Goal: Transaction & Acquisition: Purchase product/service

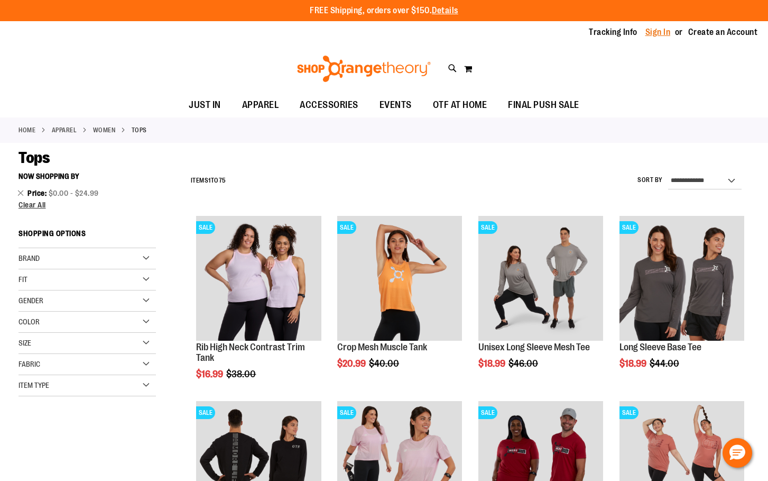
click at [656, 35] on link "Sign In" at bounding box center [658, 32] width 25 height 12
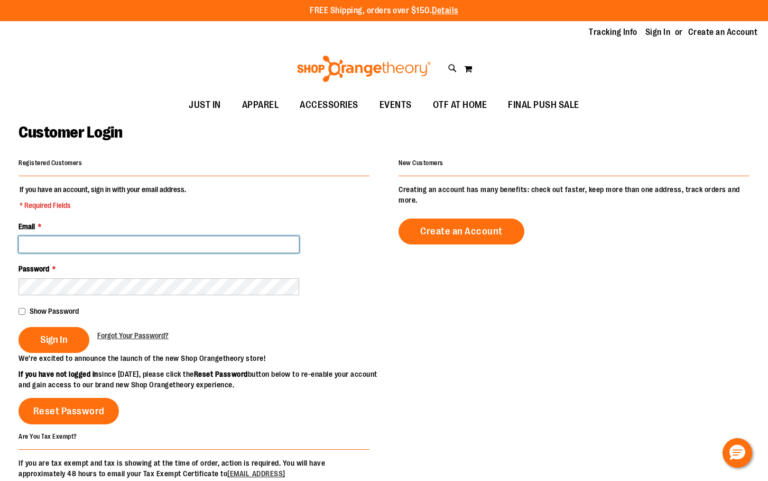
click at [117, 240] on input "Email *" at bounding box center [159, 244] width 281 height 17
type input "**********"
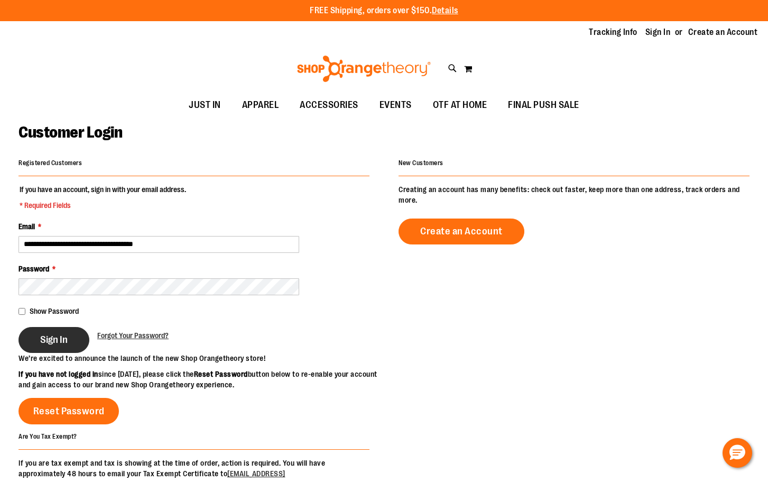
click at [69, 340] on button "Sign In" at bounding box center [54, 340] width 71 height 26
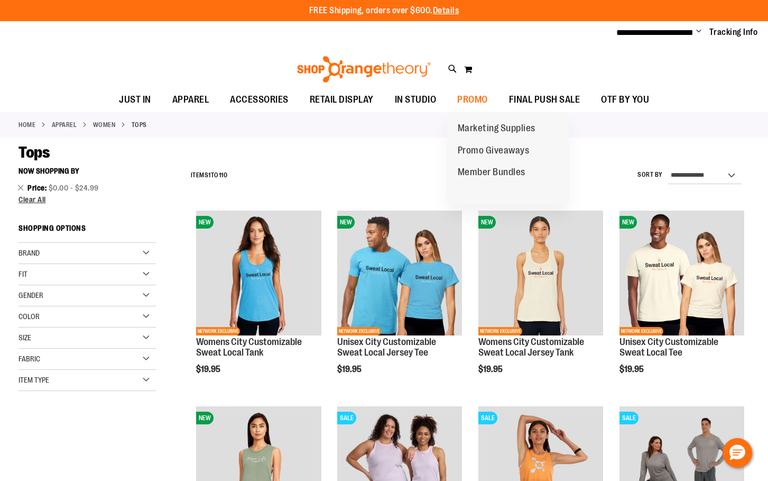
click at [483, 129] on span "Marketing Supplies" at bounding box center [497, 129] width 78 height 13
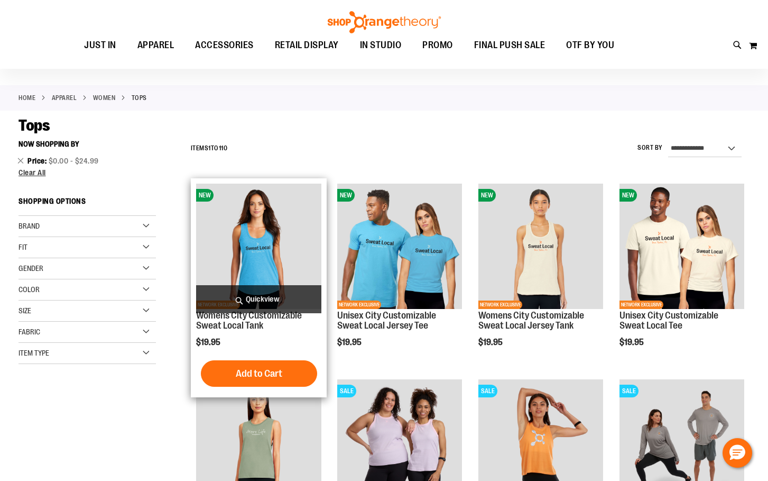
scroll to position [52, 0]
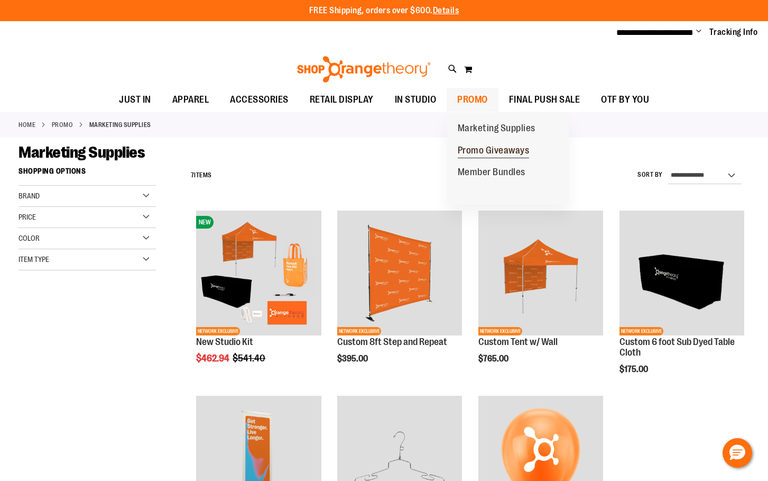
click at [480, 149] on span "Promo Giveaways" at bounding box center [494, 151] width 72 height 13
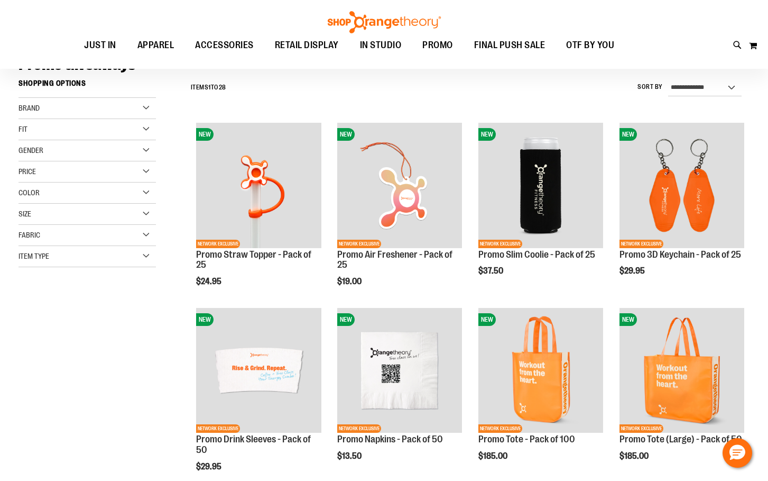
scroll to position [105, 0]
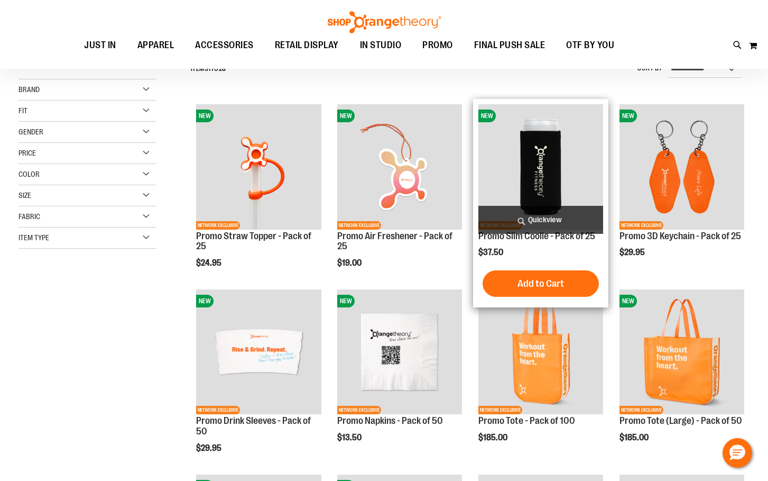
click at [567, 142] on img "product" at bounding box center [541, 166] width 125 height 125
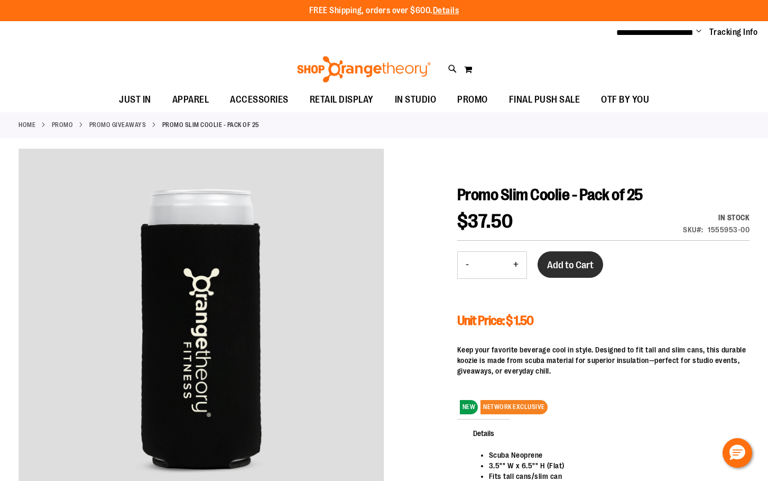
click at [568, 269] on span "Add to Cart" at bounding box center [570, 265] width 47 height 12
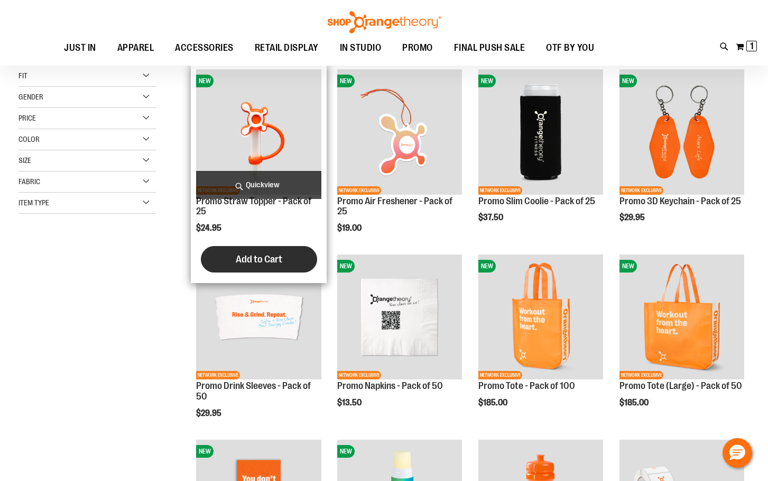
scroll to position [158, 0]
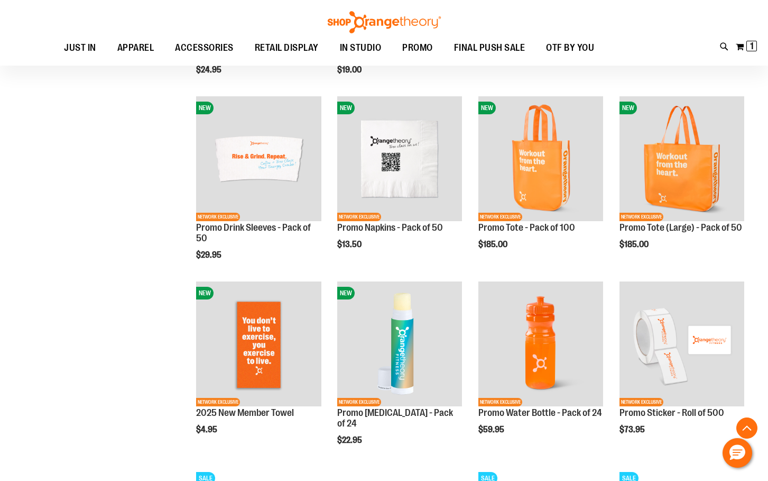
scroll to position [317, 0]
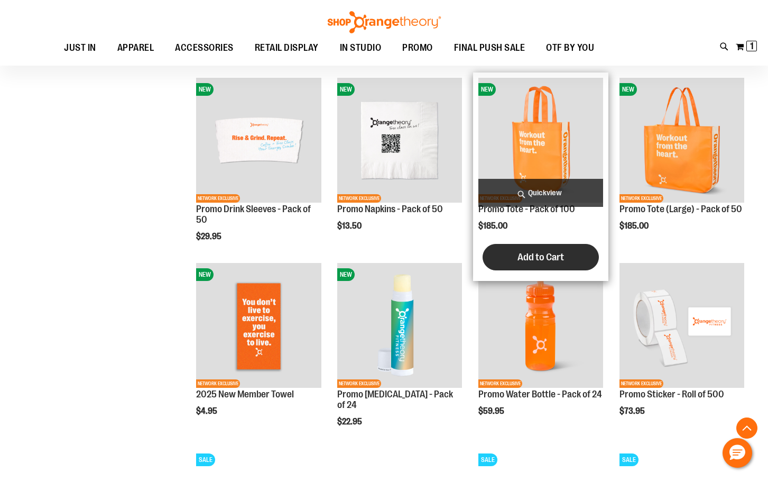
click at [521, 249] on button "Add to Cart" at bounding box center [541, 257] width 116 height 26
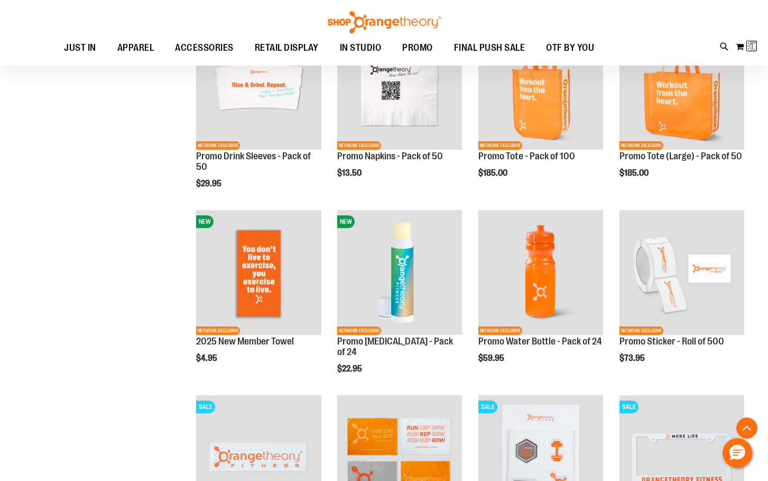
scroll to position [423, 0]
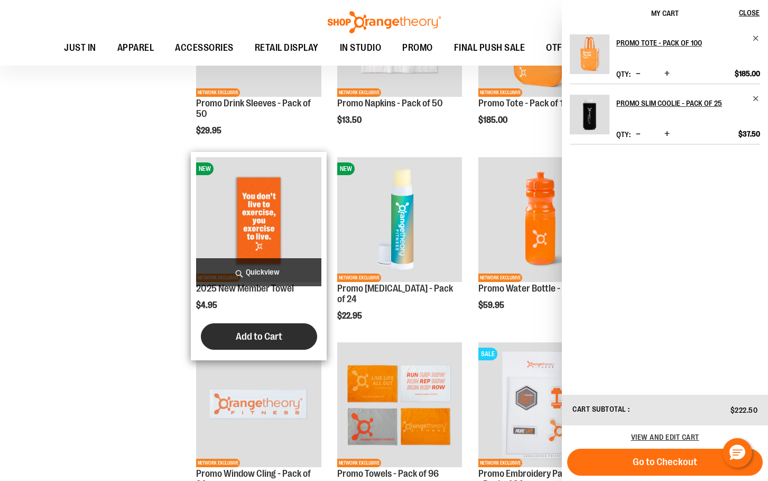
click at [252, 336] on span "Add to Cart" at bounding box center [259, 336] width 47 height 12
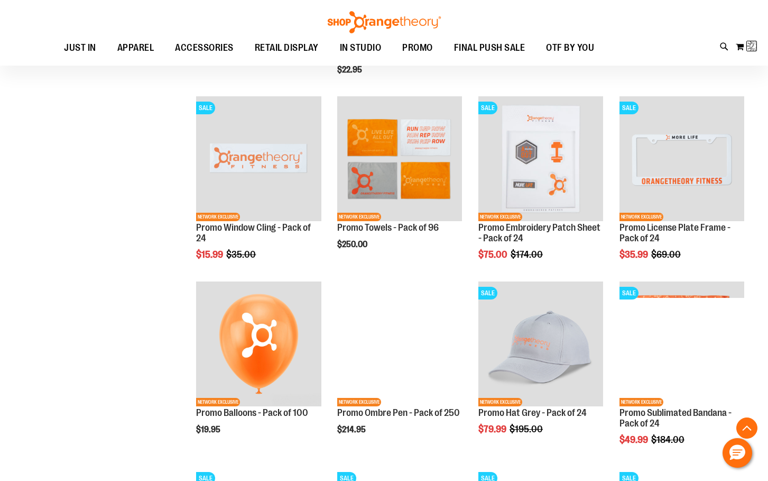
scroll to position [740, 0]
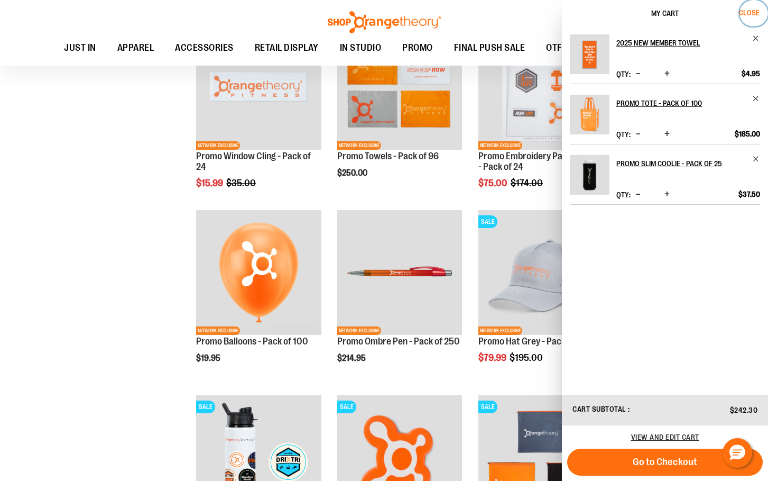
click at [750, 11] on span "Close" at bounding box center [749, 12] width 21 height 8
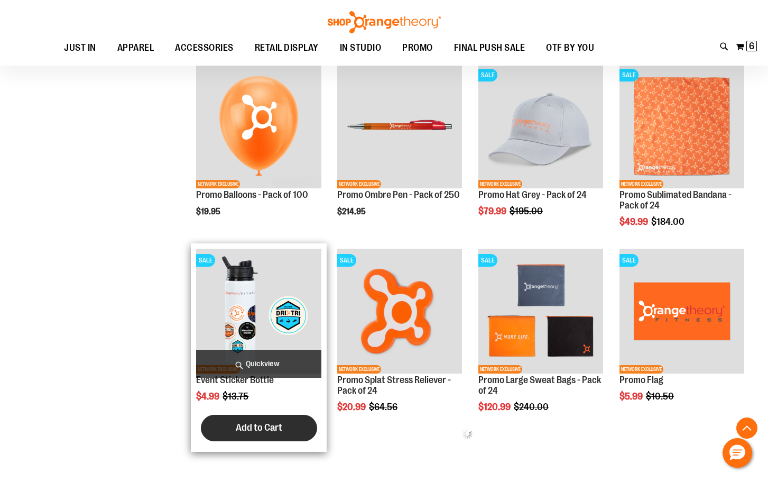
scroll to position [898, 0]
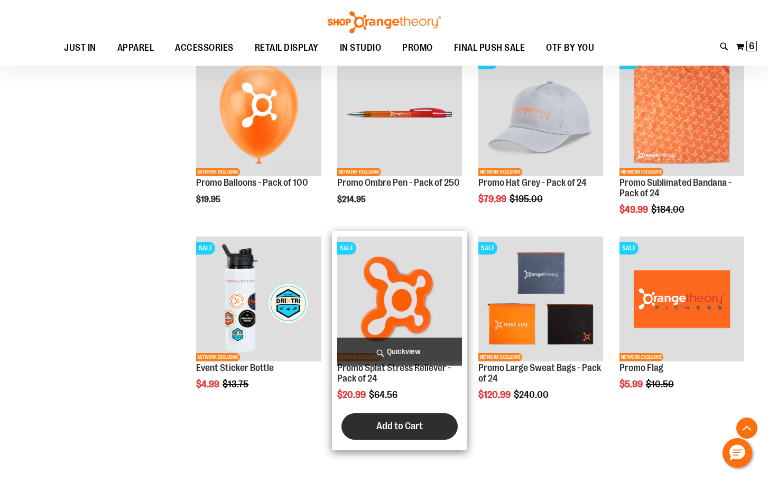
click at [376, 421] on button "Add to Cart" at bounding box center [400, 426] width 116 height 26
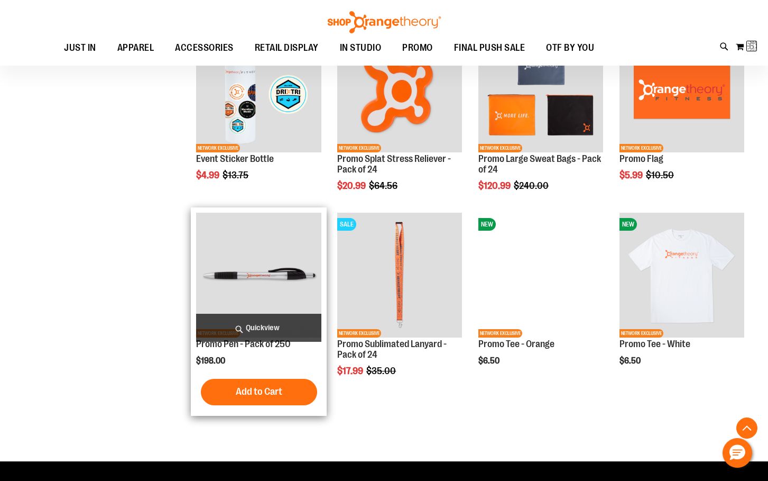
scroll to position [1110, 0]
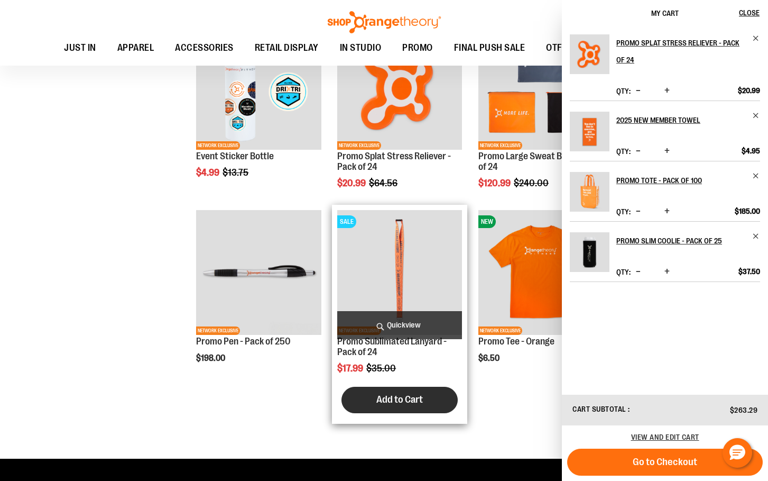
click at [401, 405] on span "Add to Cart" at bounding box center [399, 399] width 47 height 12
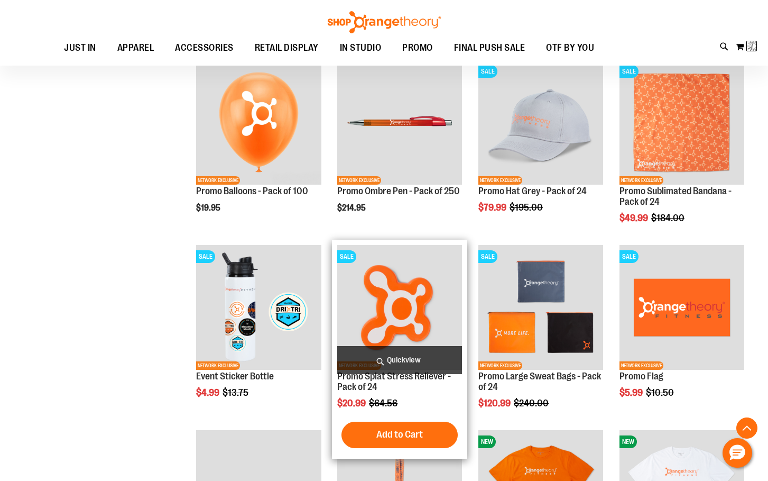
scroll to position [793, 0]
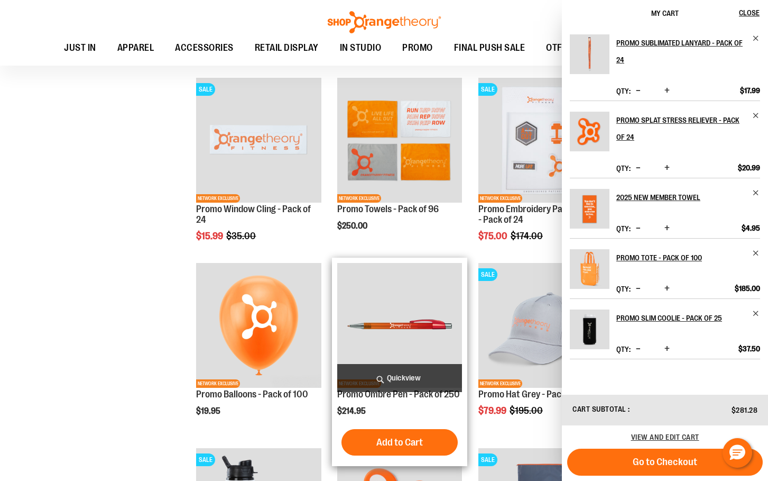
scroll to position [634, 0]
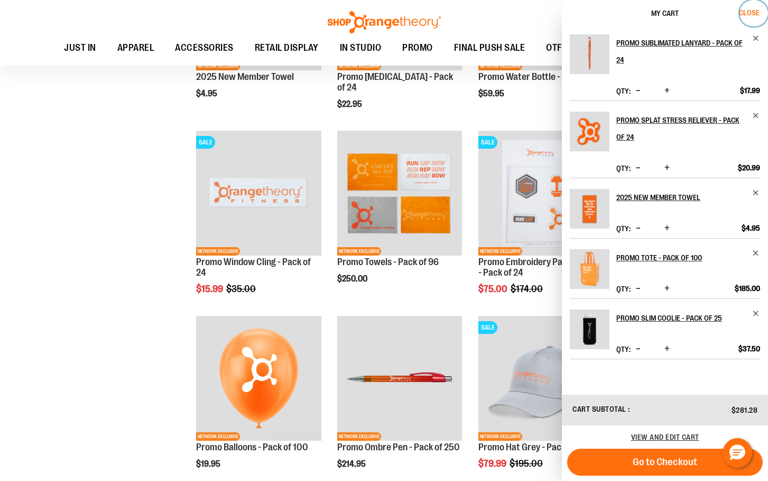
click at [751, 8] on button "Close" at bounding box center [754, 13] width 29 height 26
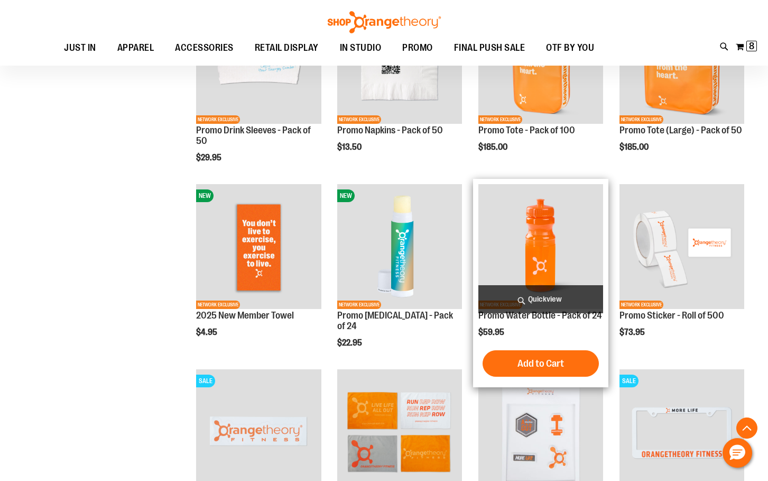
scroll to position [370, 0]
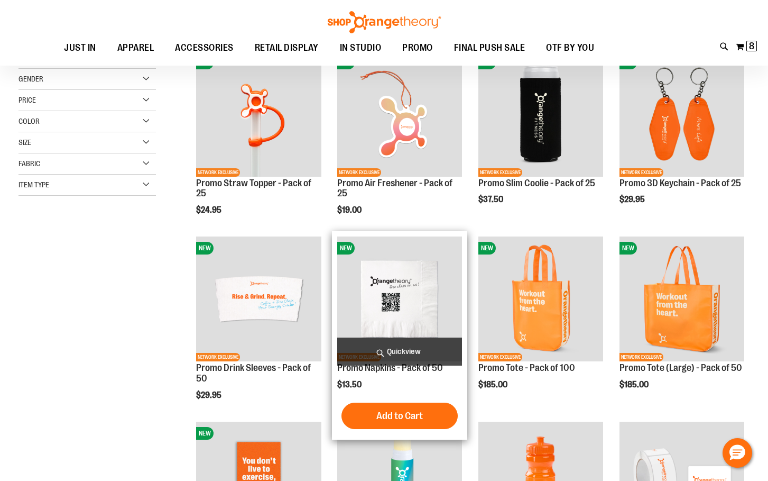
scroll to position [105, 0]
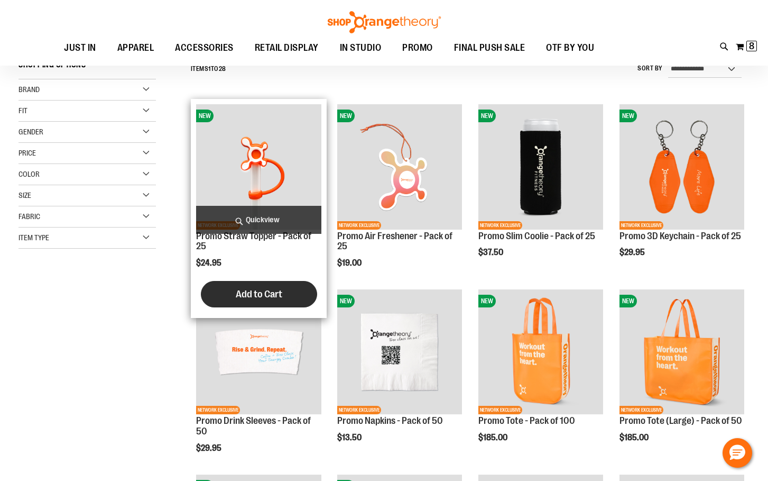
click at [255, 297] on span "Add to Cart" at bounding box center [259, 294] width 47 height 12
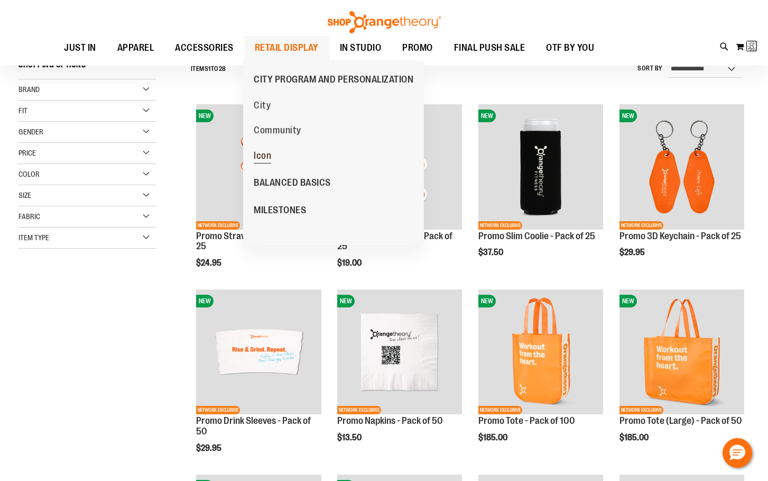
click at [270, 157] on span "Icon" at bounding box center [262, 156] width 17 height 13
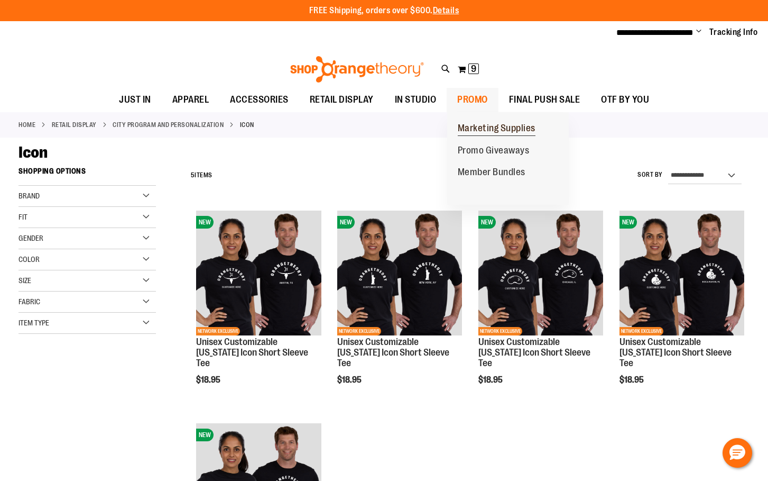
click at [498, 131] on span "Marketing Supplies" at bounding box center [497, 129] width 78 height 13
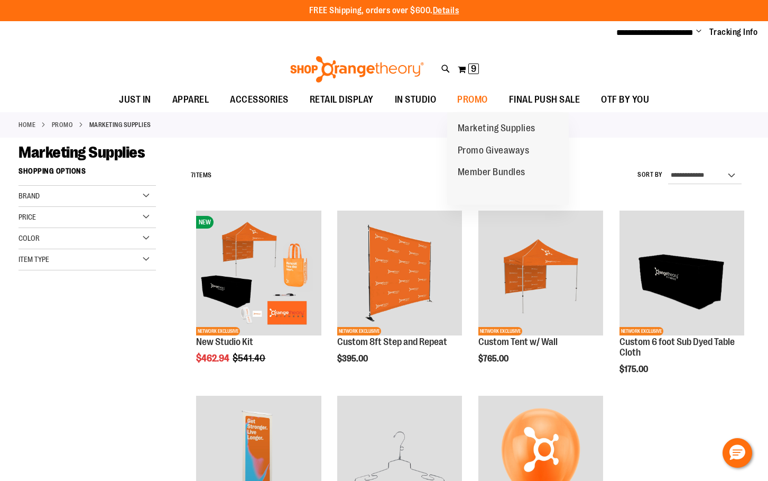
click at [495, 176] on span "Member Bundles" at bounding box center [492, 173] width 68 height 13
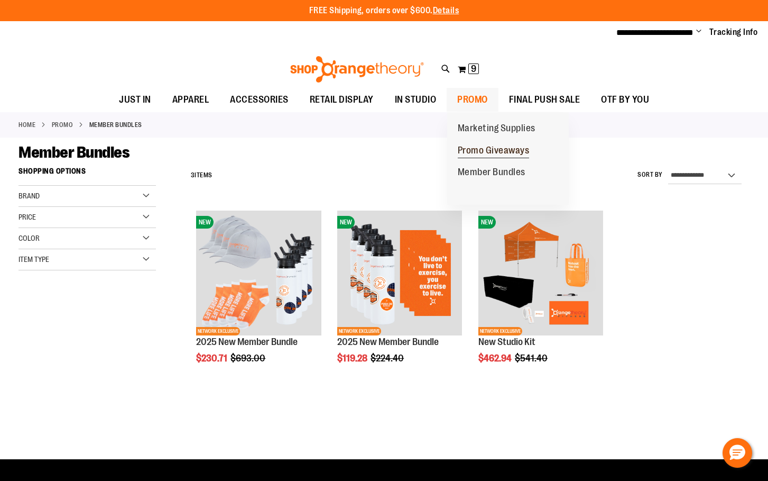
click at [508, 146] on span "Promo Giveaways" at bounding box center [494, 151] width 72 height 13
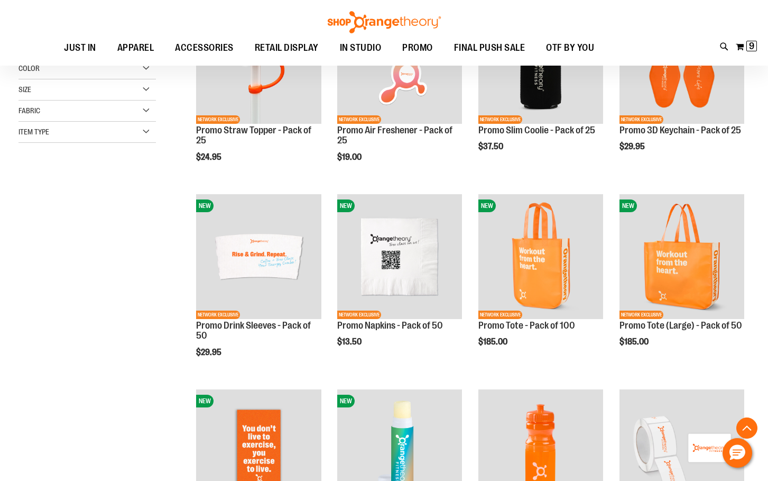
scroll to position [264, 0]
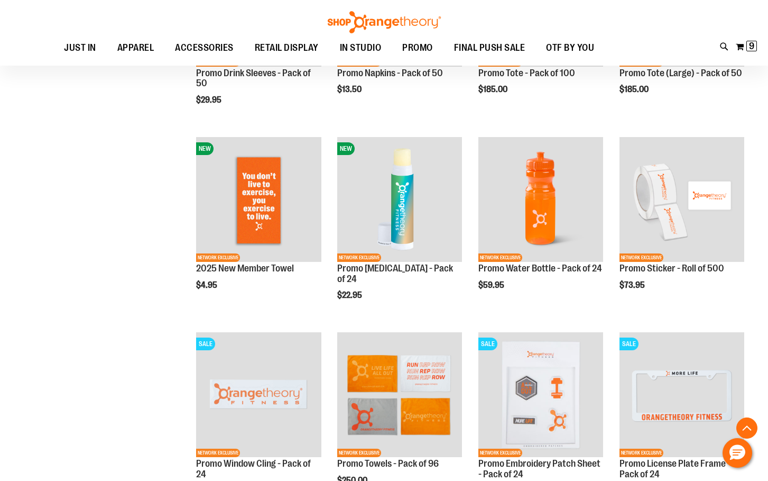
scroll to position [475, 0]
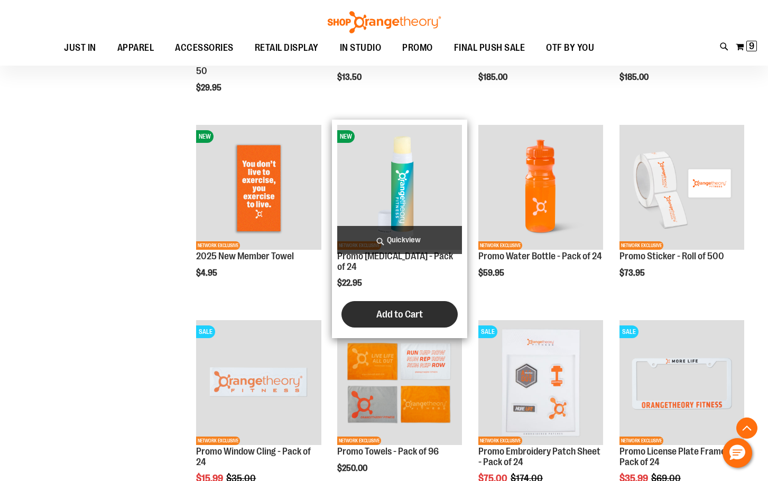
click at [384, 308] on span "Add to Cart" at bounding box center [399, 314] width 47 height 12
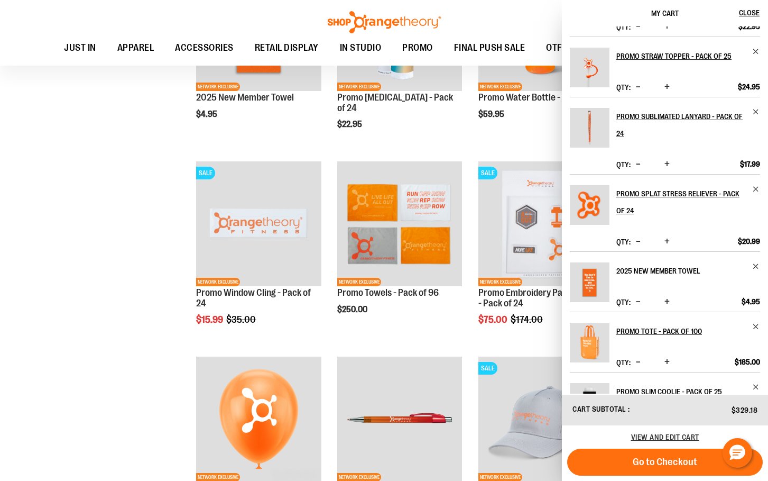
scroll to position [94, 0]
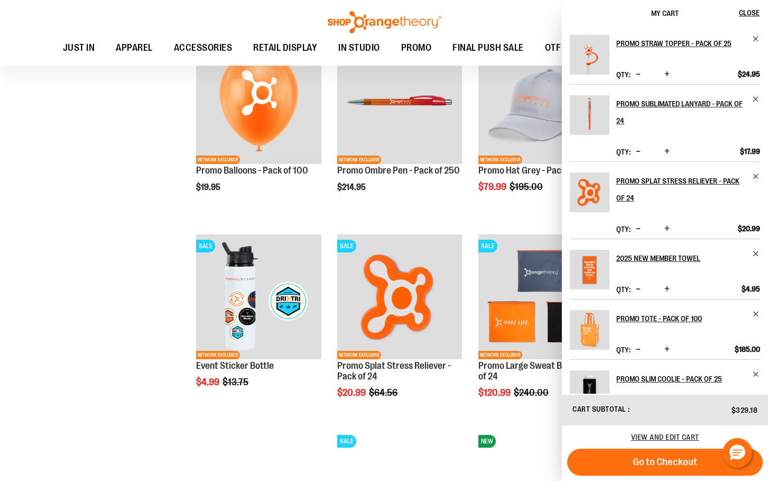
scroll to position [41, 0]
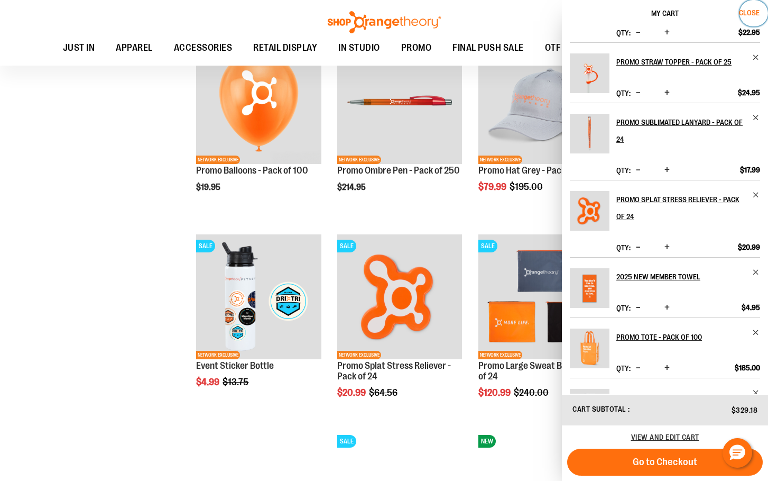
click at [756, 18] on button "Close" at bounding box center [754, 13] width 29 height 26
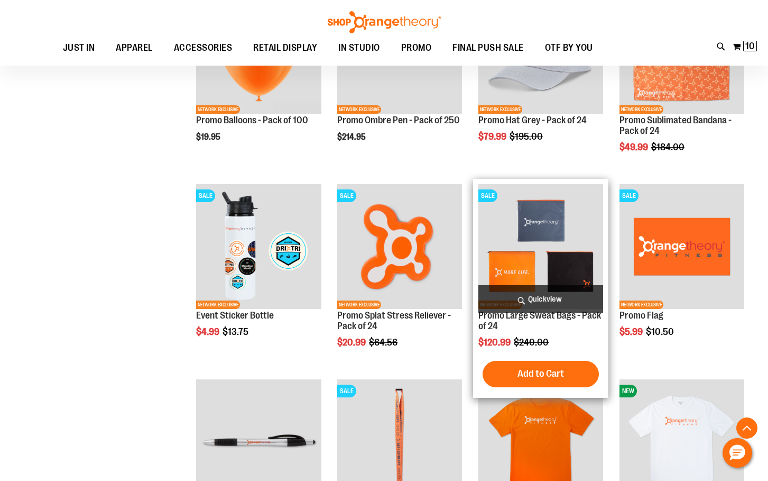
scroll to position [1004, 0]
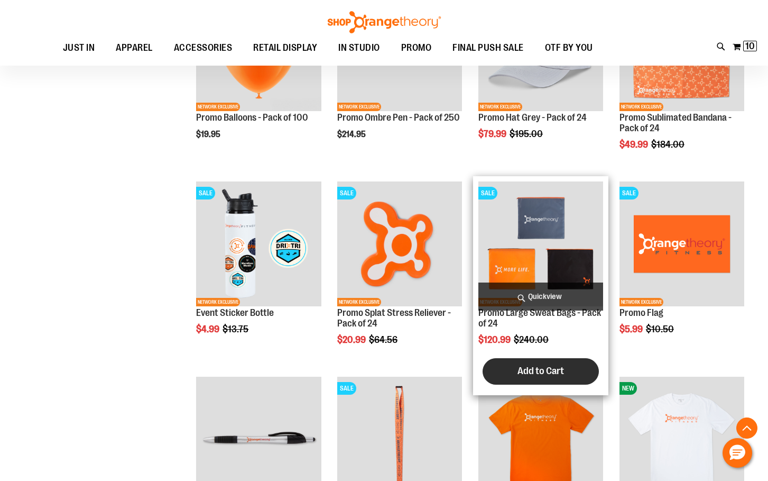
click at [546, 370] on span "Add to Cart" at bounding box center [541, 371] width 47 height 12
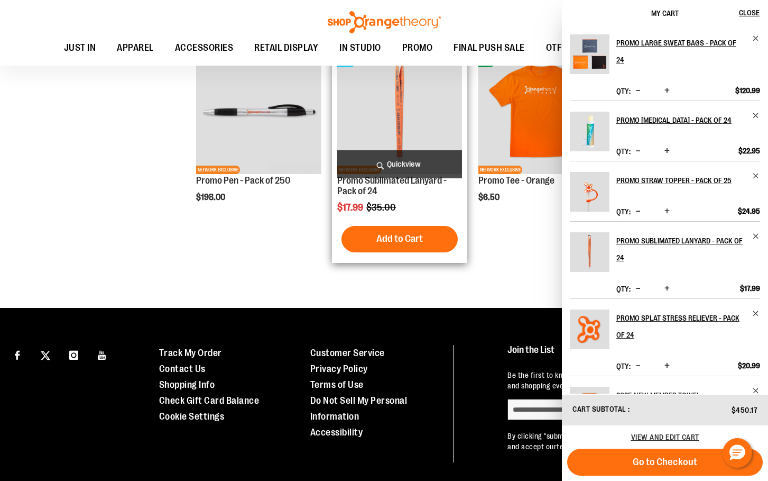
scroll to position [1272, 0]
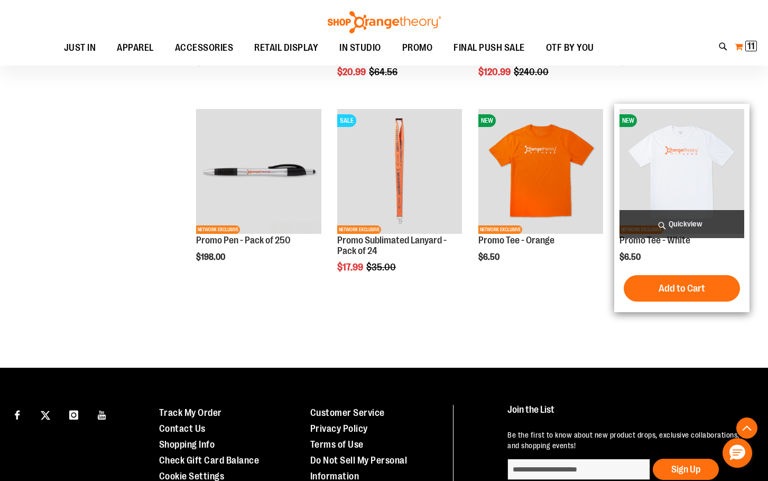
click at [657, 176] on img "product" at bounding box center [682, 171] width 125 height 125
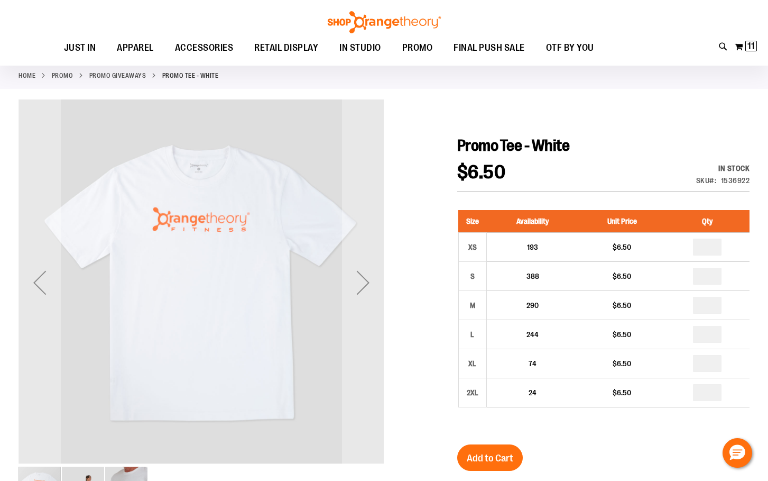
scroll to position [52, 0]
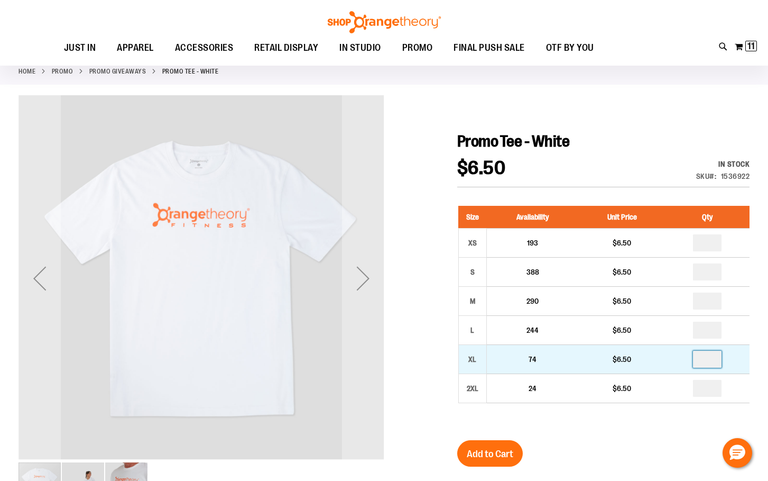
drag, startPoint x: 713, startPoint y: 362, endPoint x: 703, endPoint y: 363, distance: 9.6
click at [703, 363] on input "number" at bounding box center [707, 359] width 29 height 17
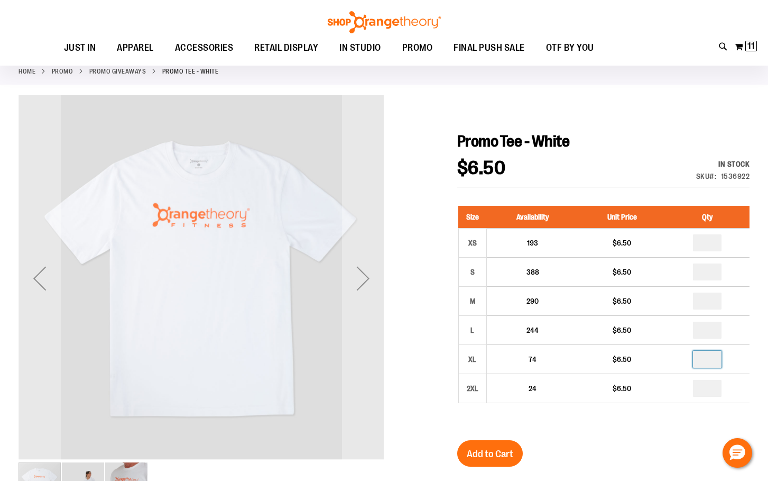
type input "*"
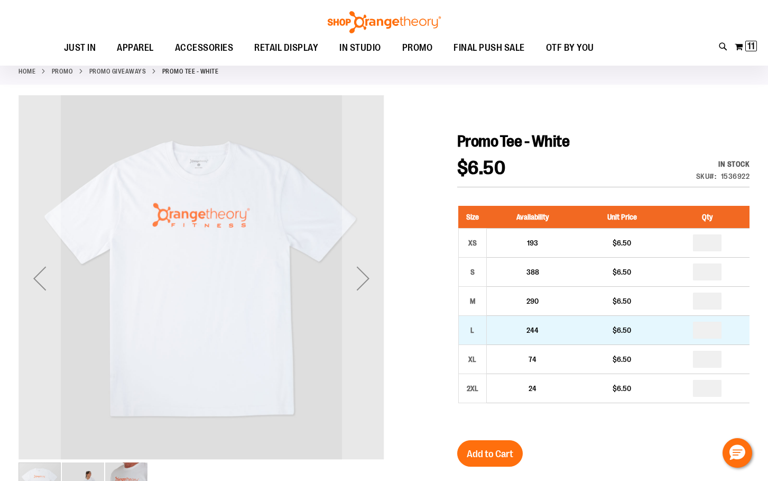
type input "*"
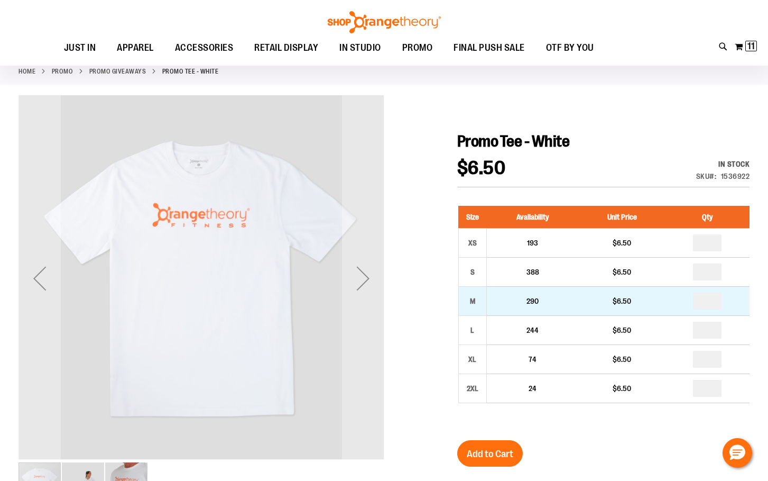
drag, startPoint x: 708, startPoint y: 301, endPoint x: 702, endPoint y: 297, distance: 7.5
type input "*"
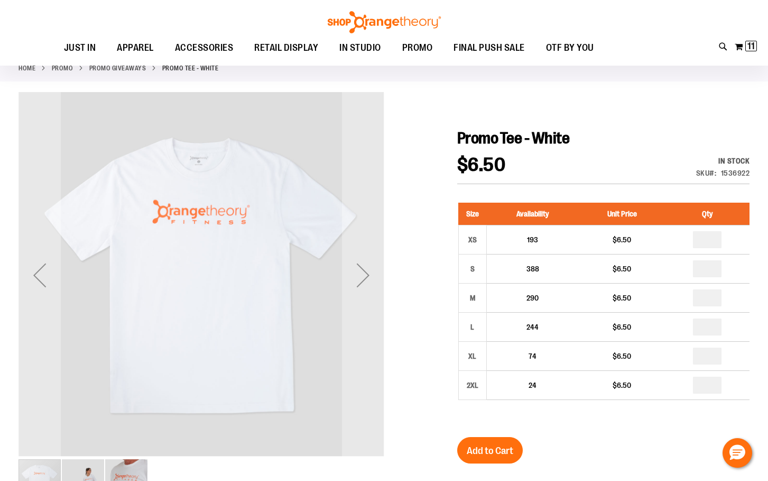
scroll to position [105, 0]
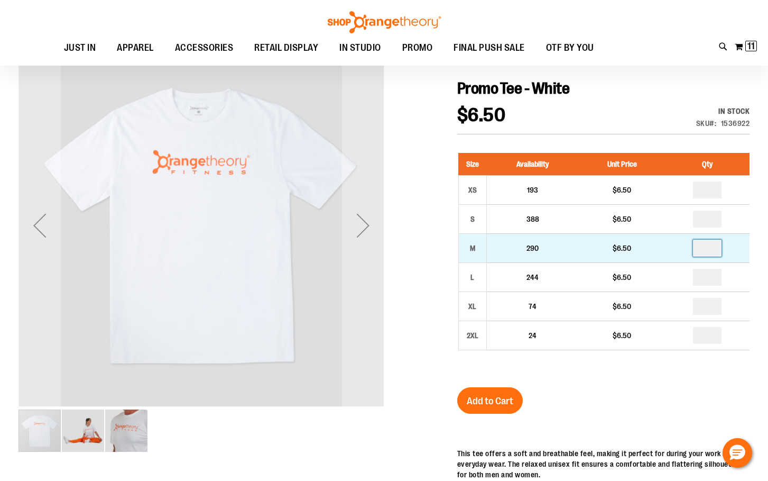
type input "*"
click at [678, 246] on td "*" at bounding box center [708, 248] width 84 height 29
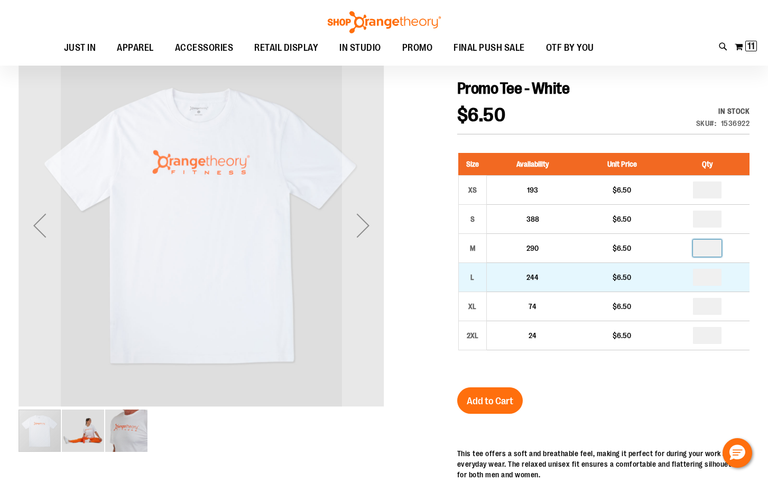
type input "*"
drag, startPoint x: 715, startPoint y: 275, endPoint x: 693, endPoint y: 275, distance: 22.7
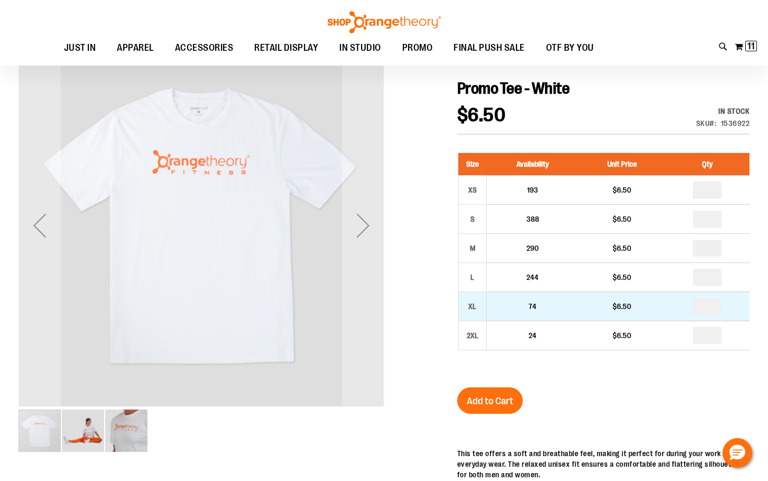
type input "*"
drag, startPoint x: 716, startPoint y: 299, endPoint x: 697, endPoint y: 305, distance: 19.8
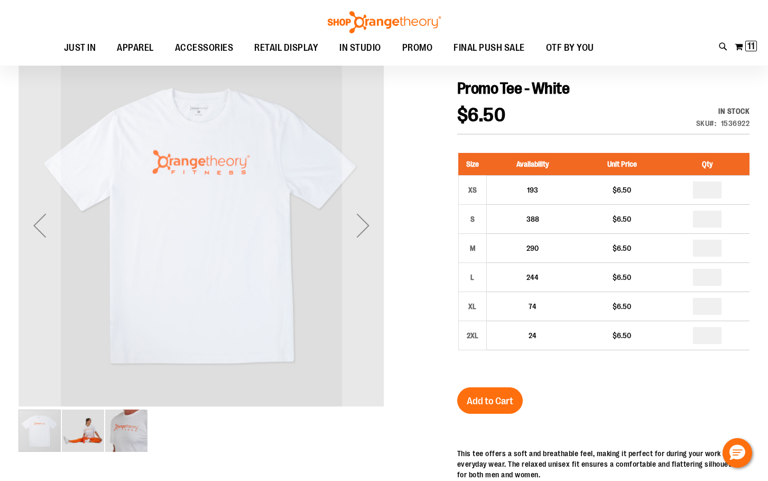
type input "*"
click at [738, 393] on div "Promo Tee - White $6.50 In stock Only %1 left SKU 1536922 Size Availability Uni…" at bounding box center [603, 476] width 292 height 795
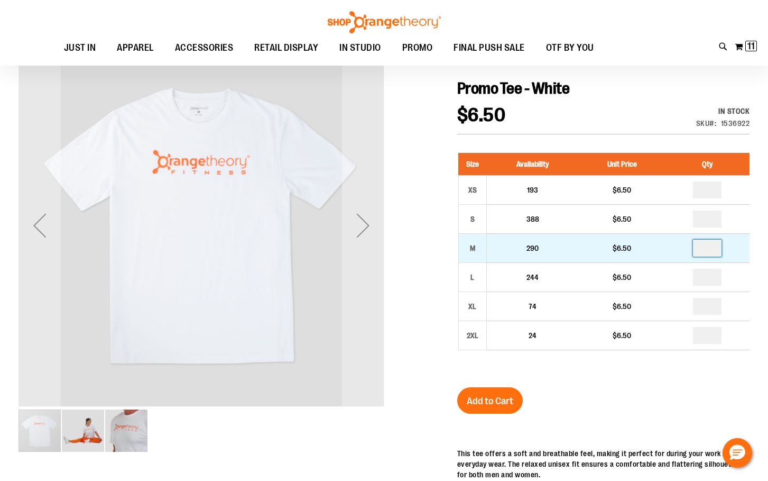
drag, startPoint x: 710, startPoint y: 246, endPoint x: 701, endPoint y: 245, distance: 9.1
click at [701, 245] on input "*" at bounding box center [707, 248] width 29 height 17
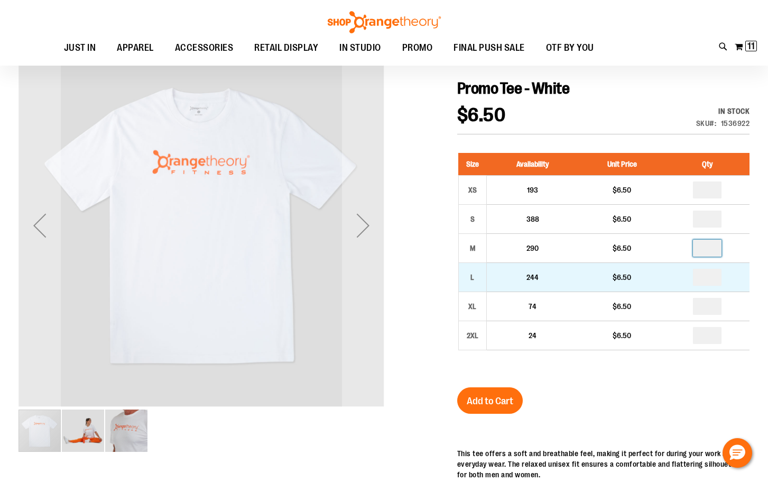
type input "*"
drag, startPoint x: 713, startPoint y: 281, endPoint x: 717, endPoint y: 289, distance: 9.0
type input "*"
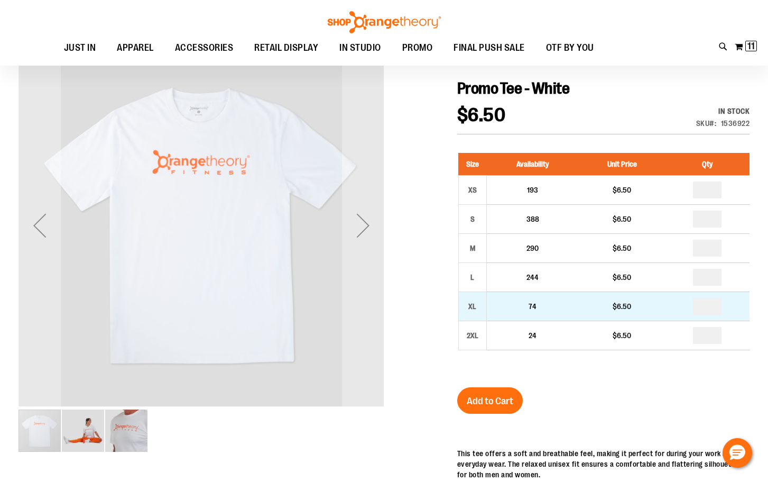
drag, startPoint x: 715, startPoint y: 306, endPoint x: 708, endPoint y: 306, distance: 7.9
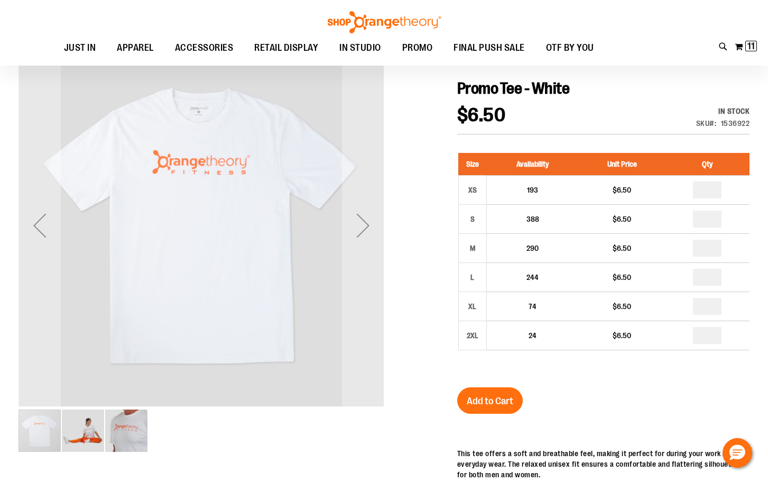
type input "*"
click at [678, 375] on div "Size Availability Unit Price Qty XS 193 $6.50 * S 388 $6.50 * M *" at bounding box center [603, 259] width 292 height 234
click at [511, 407] on span "Add to Cart" at bounding box center [490, 401] width 47 height 12
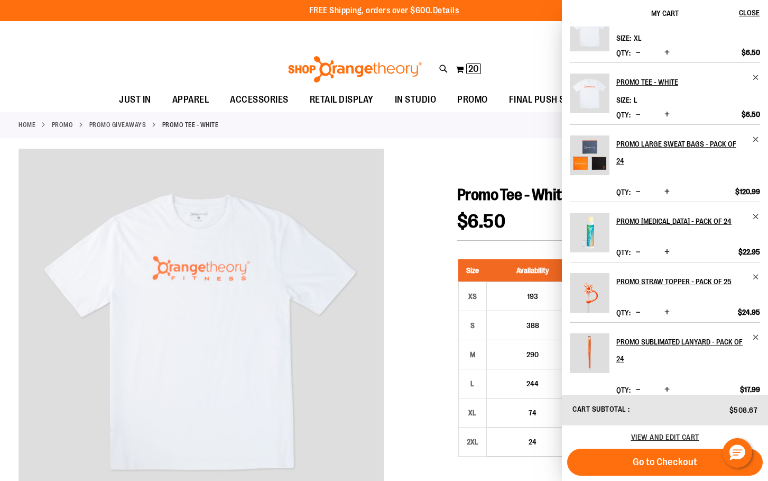
scroll to position [0, 0]
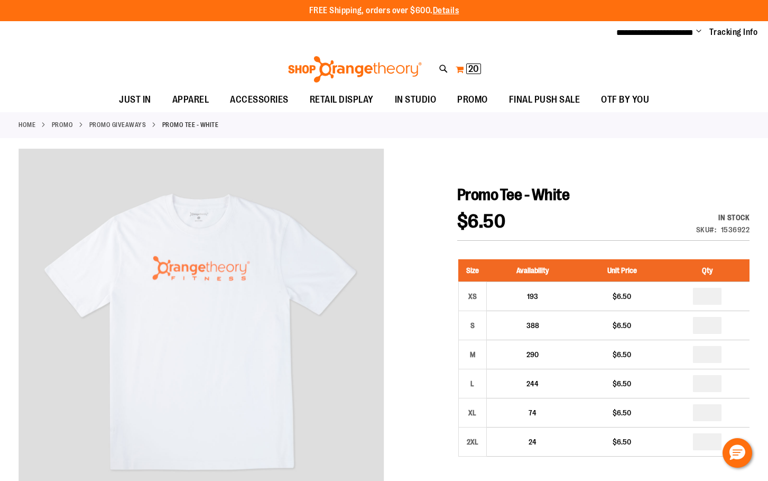
click at [475, 74] on button "My Cart 20 20 items" at bounding box center [468, 69] width 26 height 17
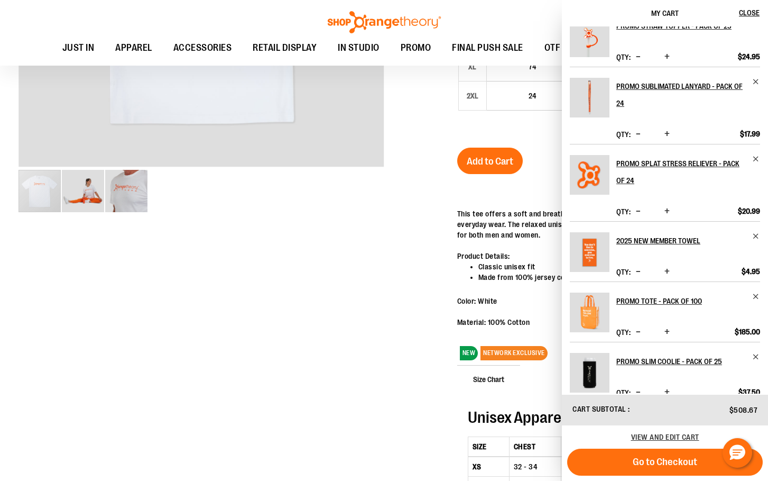
scroll to position [423, 0]
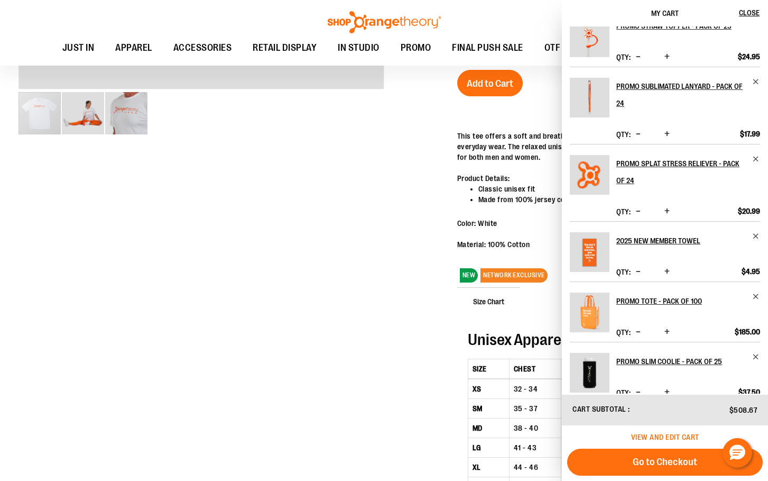
click at [657, 438] on span "View and edit cart" at bounding box center [665, 437] width 68 height 8
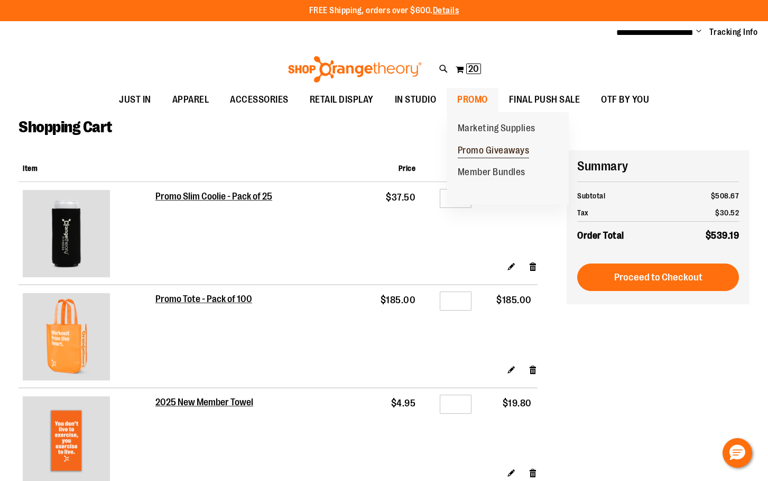
click at [486, 150] on span "Promo Giveaways" at bounding box center [494, 151] width 72 height 13
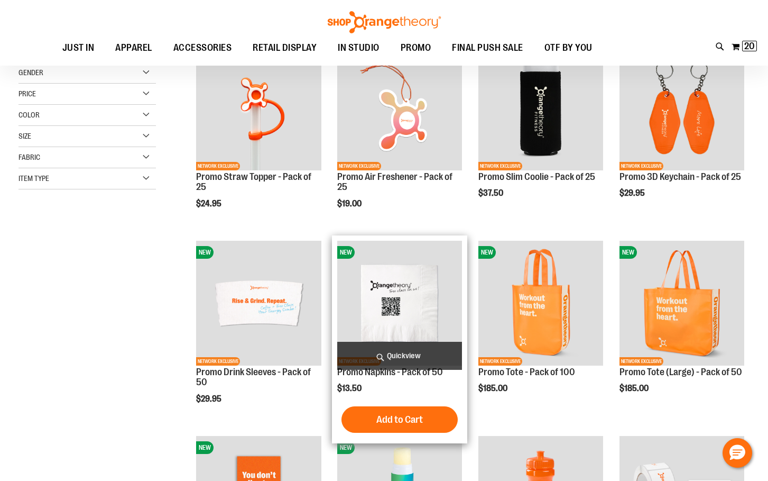
scroll to position [53, 0]
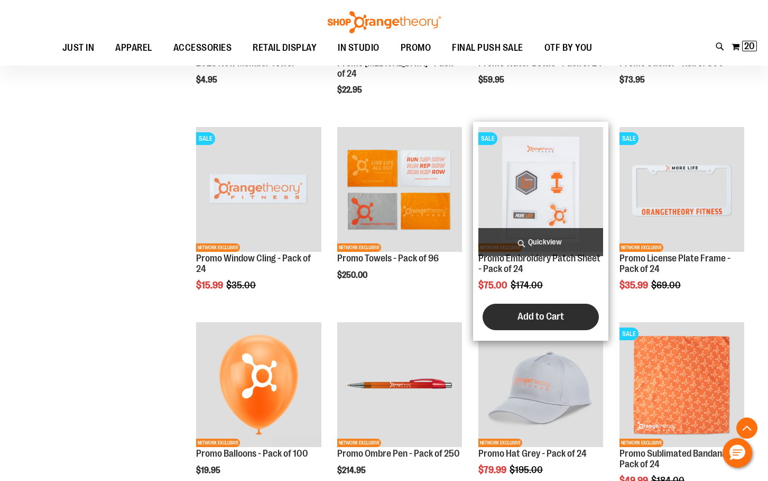
scroll to position [635, 0]
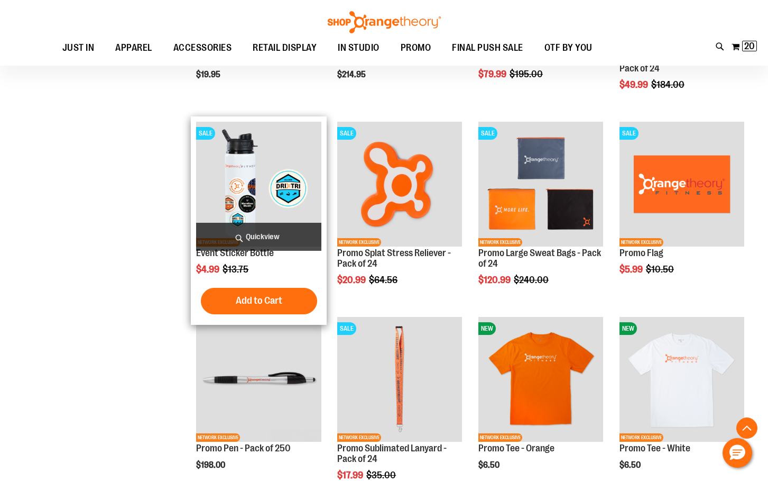
scroll to position [1004, 0]
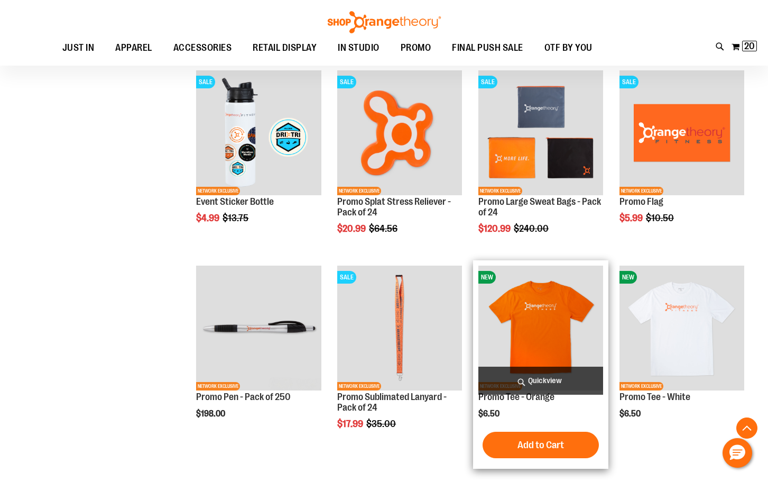
click at [544, 325] on img "product" at bounding box center [541, 327] width 125 height 125
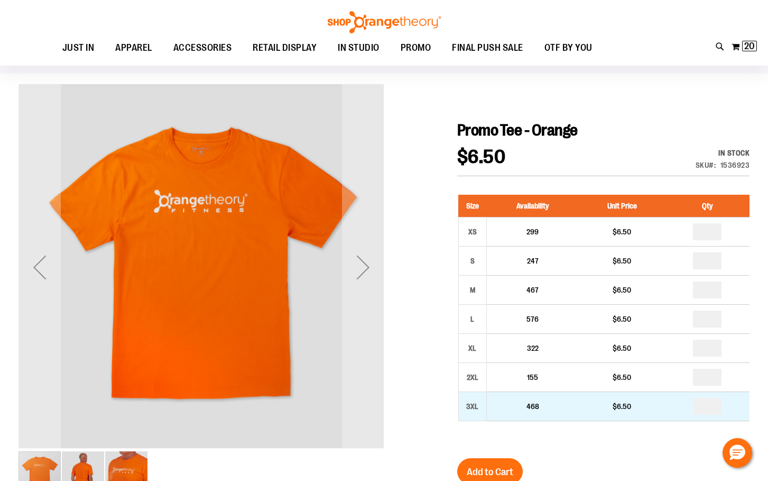
scroll to position [105, 0]
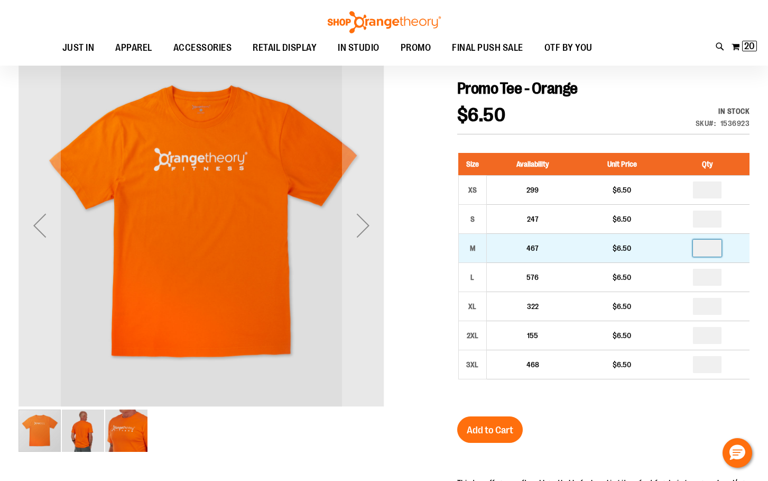
click at [696, 251] on input "number" at bounding box center [707, 248] width 29 height 17
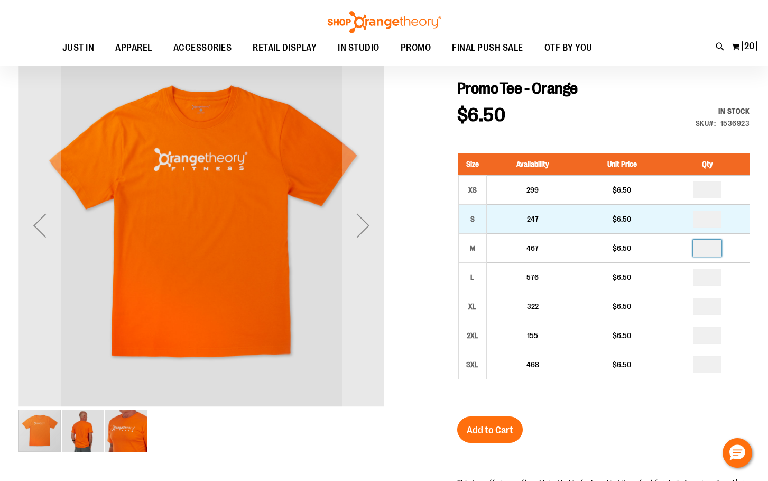
type input "*"
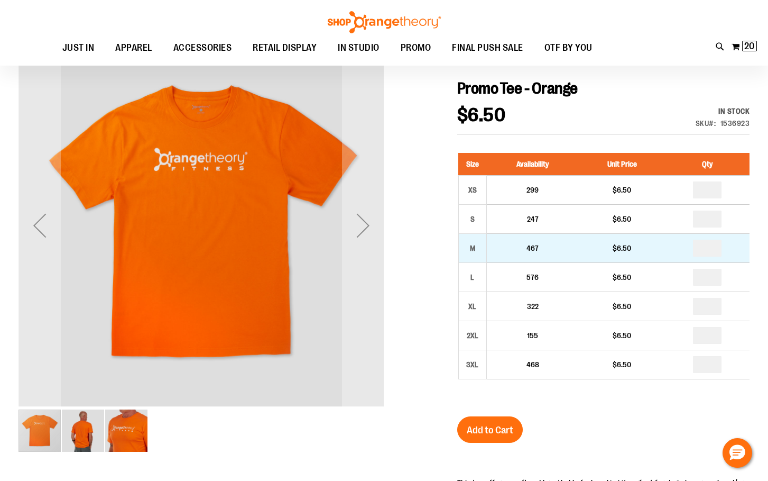
type input "*"
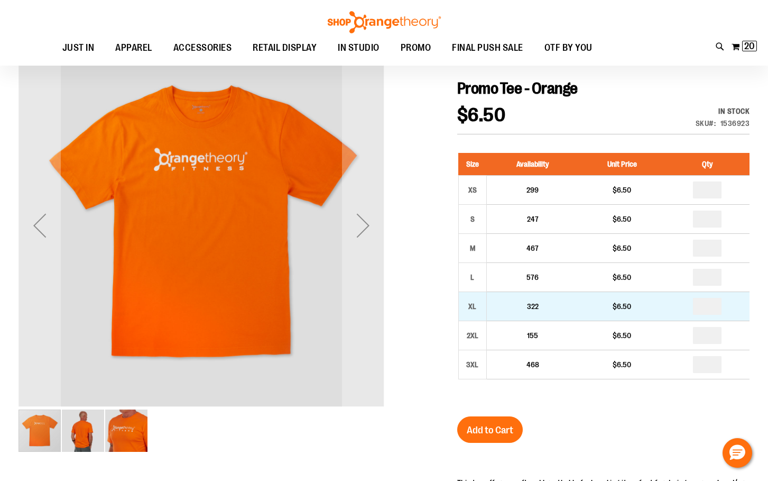
drag, startPoint x: 712, startPoint y: 280, endPoint x: 728, endPoint y: 317, distance: 40.3
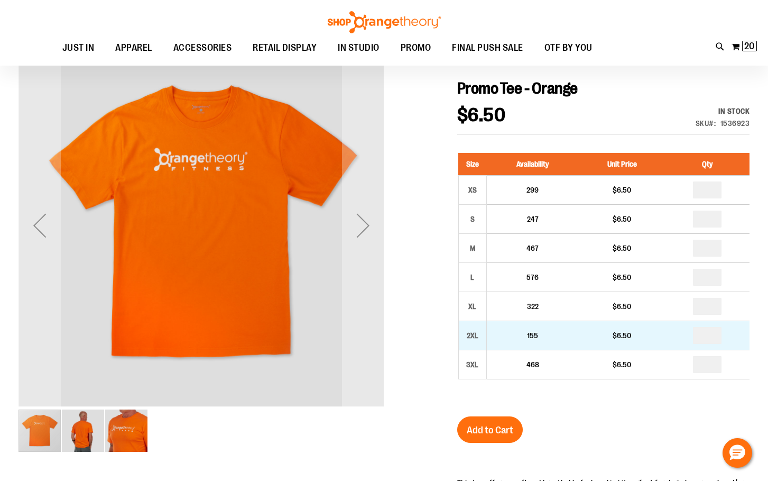
type input "*"
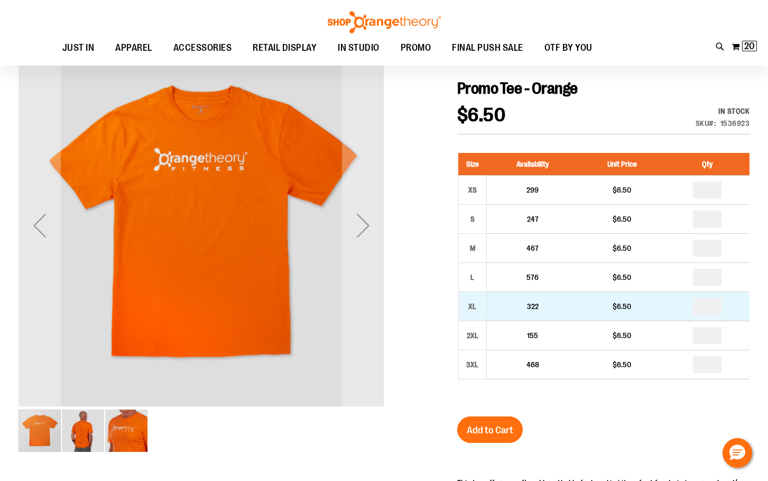
drag, startPoint x: 711, startPoint y: 301, endPoint x: 687, endPoint y: 296, distance: 24.3
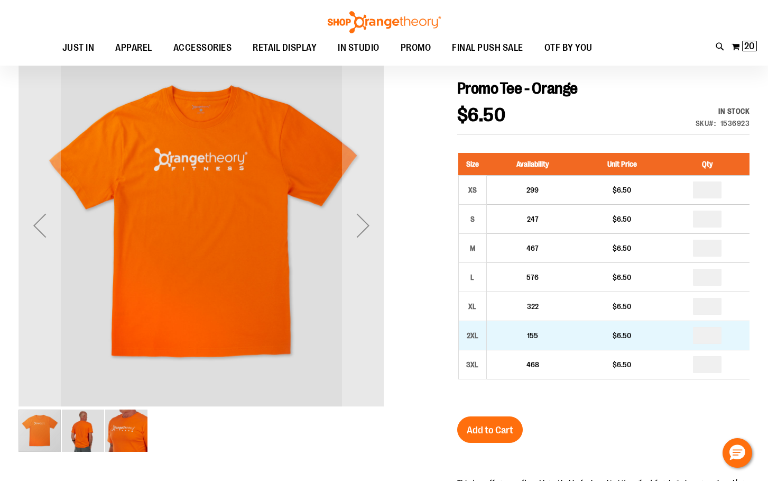
type input "*"
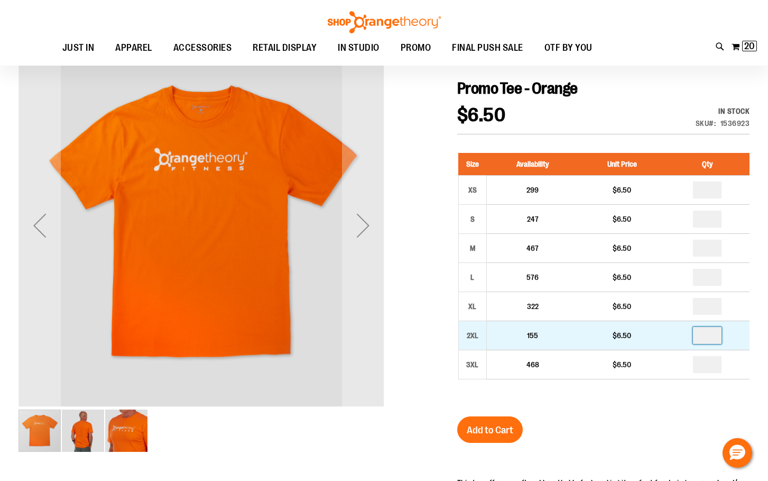
drag, startPoint x: 710, startPoint y: 331, endPoint x: 703, endPoint y: 335, distance: 7.8
click at [703, 335] on input "number" at bounding box center [707, 335] width 29 height 17
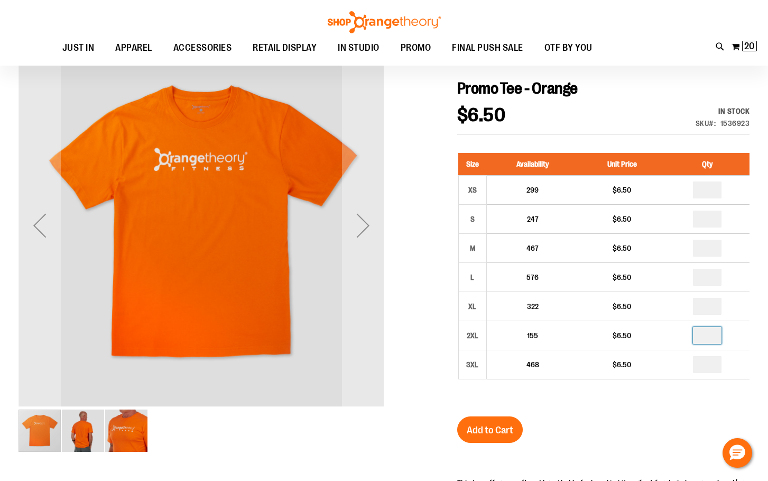
type input "*"
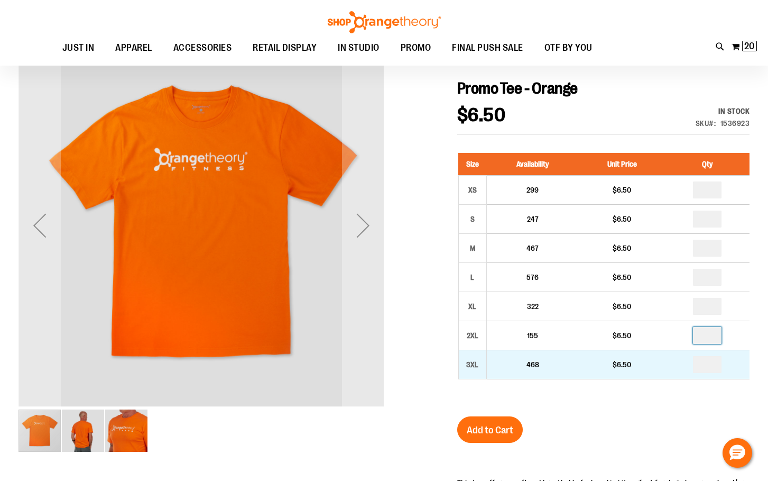
type input "*"
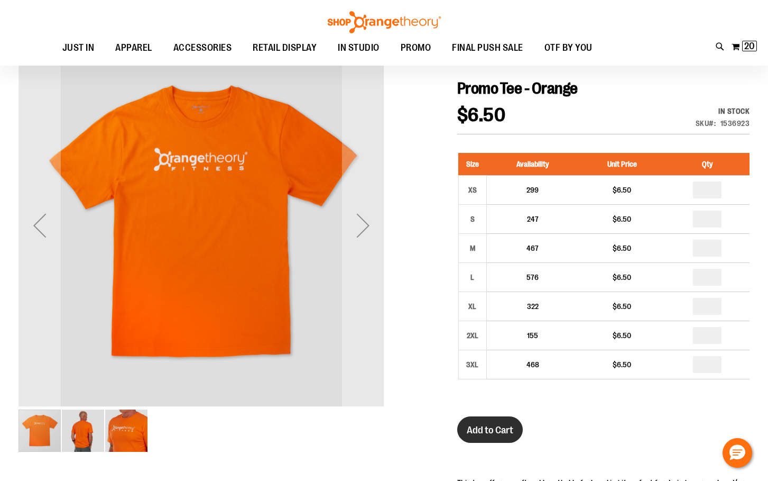
click at [515, 423] on button "Add to Cart" at bounding box center [490, 429] width 66 height 26
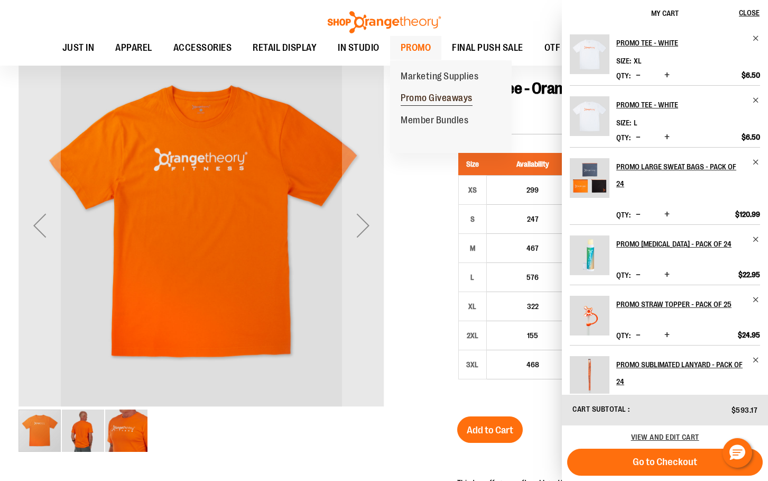
click at [425, 94] on span "Promo Giveaways" at bounding box center [437, 99] width 72 height 13
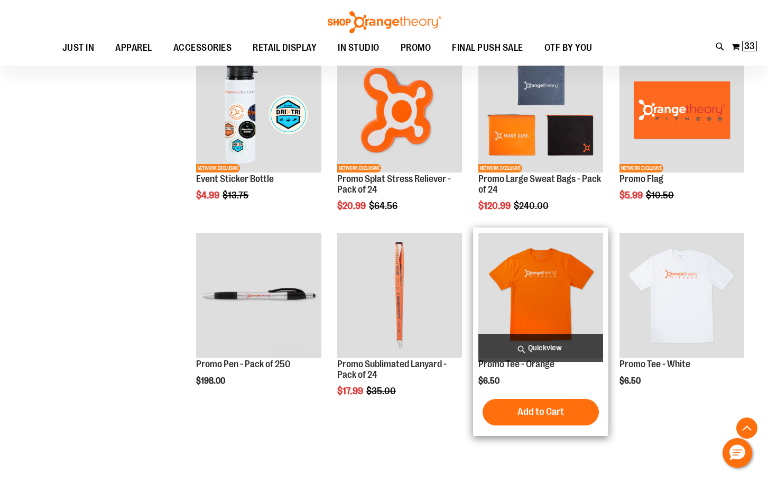
scroll to position [995, 0]
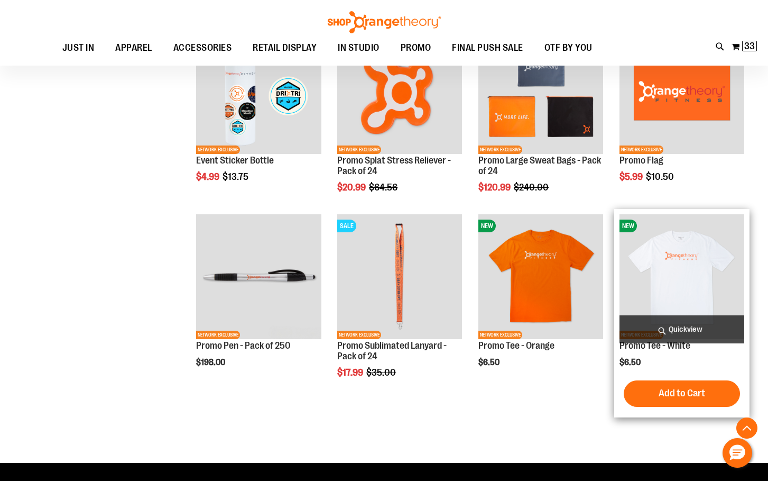
click at [648, 294] on img "product" at bounding box center [682, 276] width 125 height 125
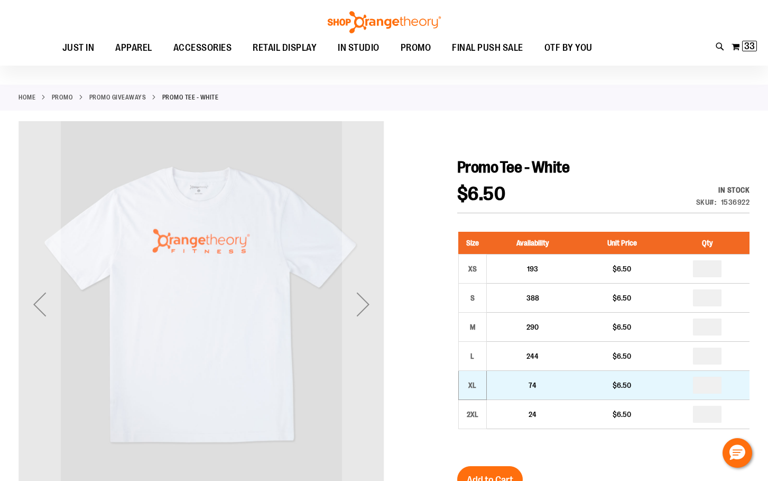
scroll to position [52, 0]
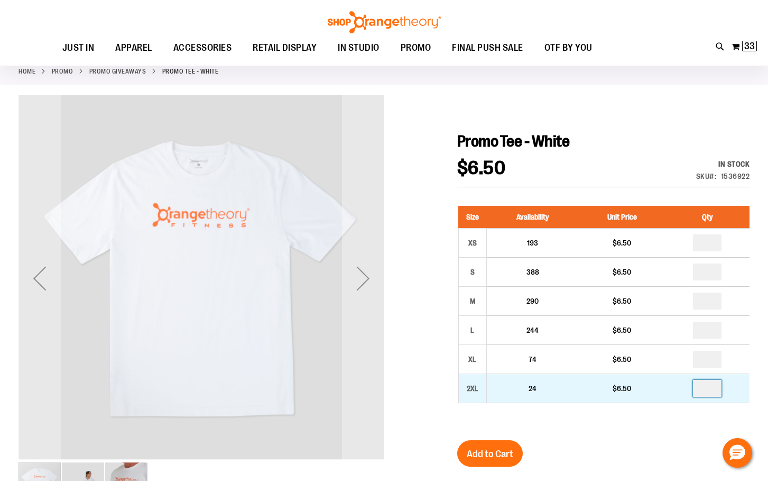
drag, startPoint x: 709, startPoint y: 388, endPoint x: 700, endPoint y: 386, distance: 9.2
click at [700, 386] on input "number" at bounding box center [707, 388] width 29 height 17
type input "*"
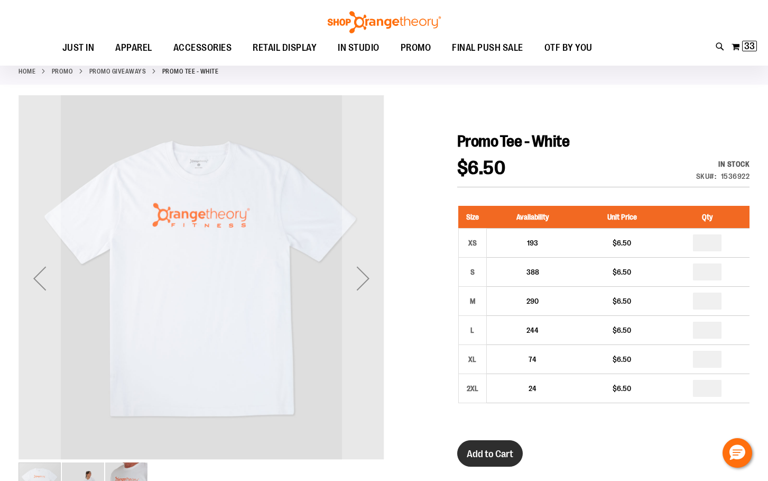
click at [471, 450] on span "Add to Cart" at bounding box center [490, 454] width 47 height 12
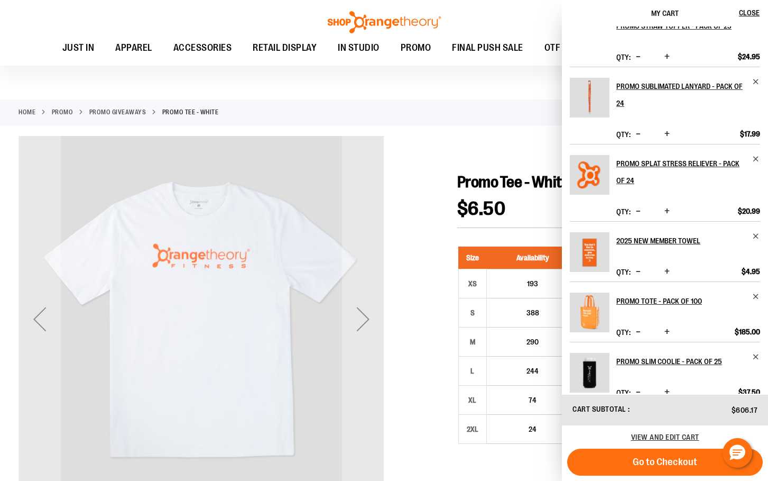
scroll to position [0, 0]
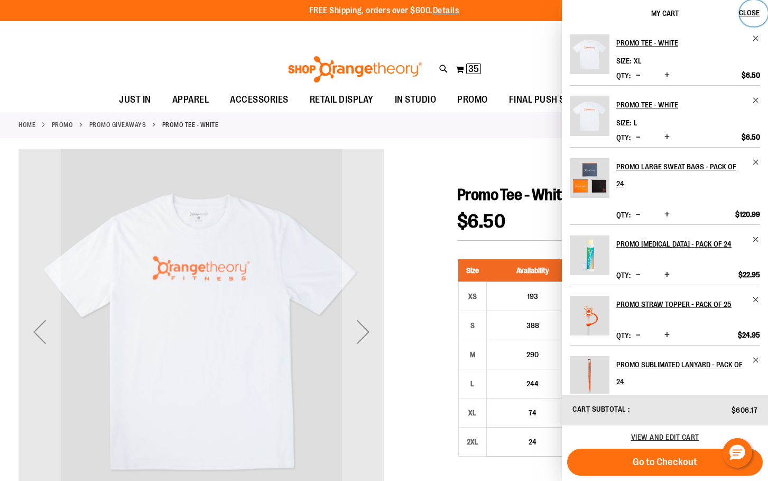
click at [757, 11] on span "Close" at bounding box center [749, 12] width 21 height 8
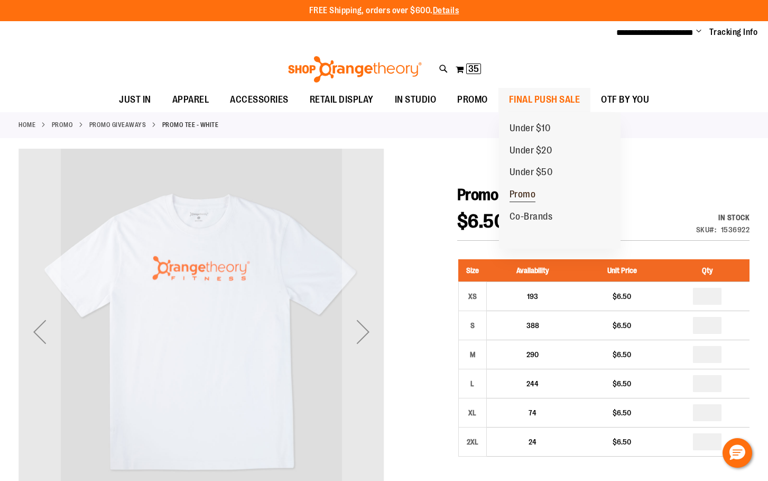
click at [530, 197] on span "Promo" at bounding box center [523, 195] width 26 height 13
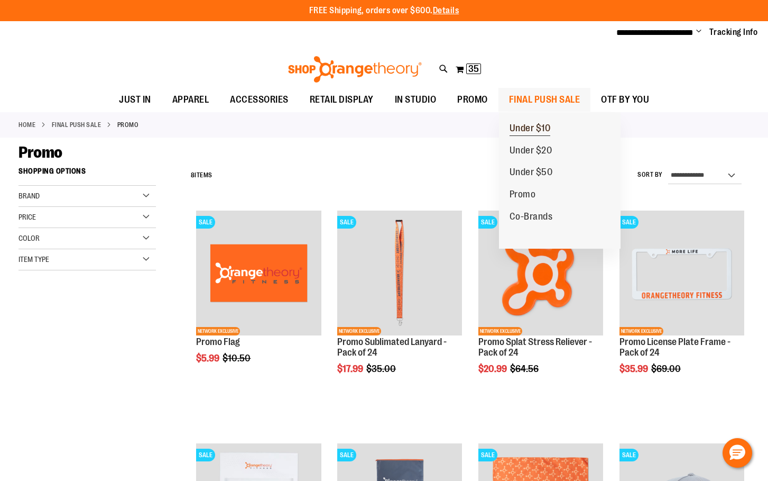
click at [522, 127] on span "Under $10" at bounding box center [530, 129] width 41 height 13
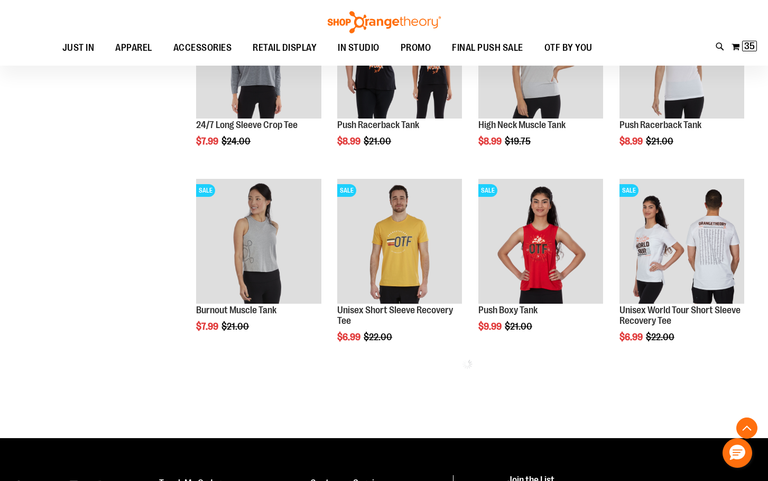
scroll to position [465, 0]
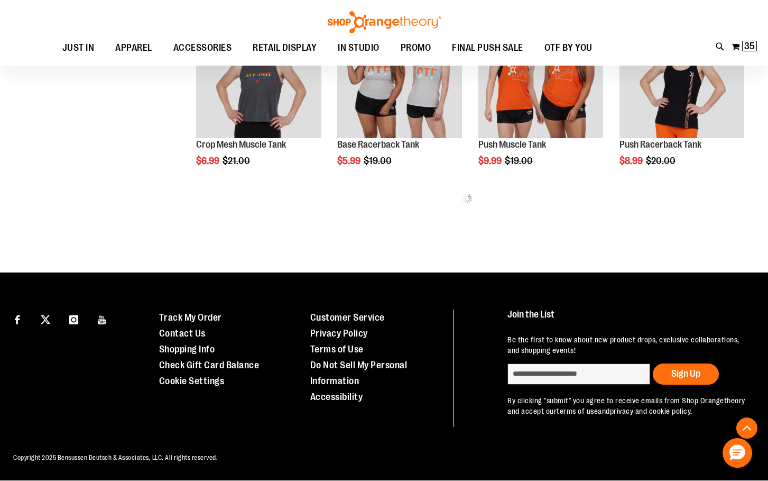
scroll to position [1021, 0]
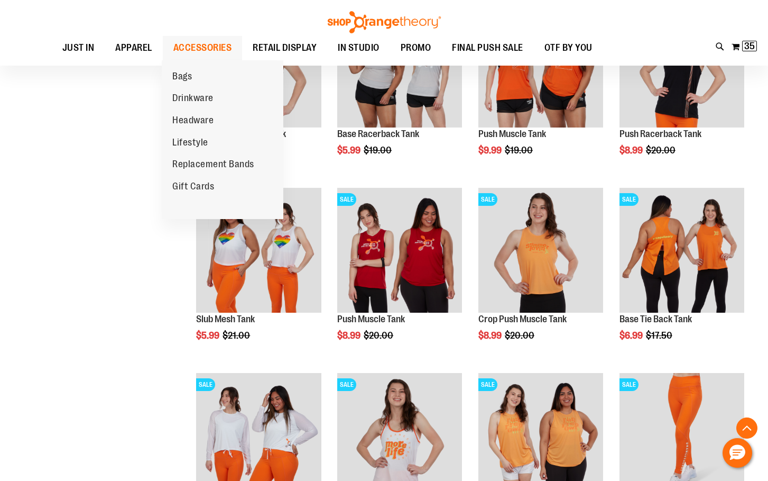
click at [204, 51] on span "ACCESSORIES" at bounding box center [202, 48] width 59 height 24
click at [204, 47] on span "ACCESSORIES" at bounding box center [202, 48] width 59 height 24
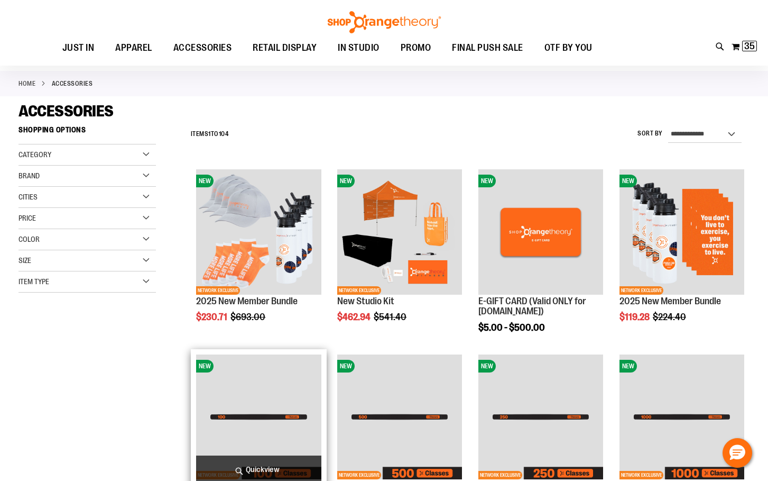
scroll to position [105, 0]
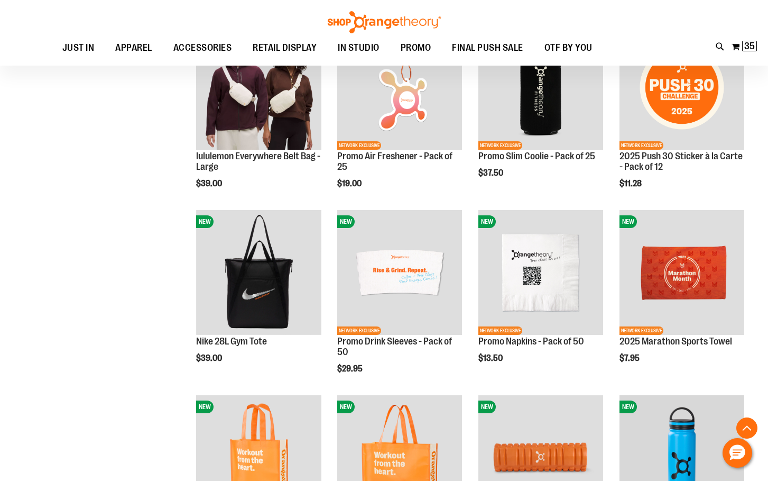
scroll to position [793, 0]
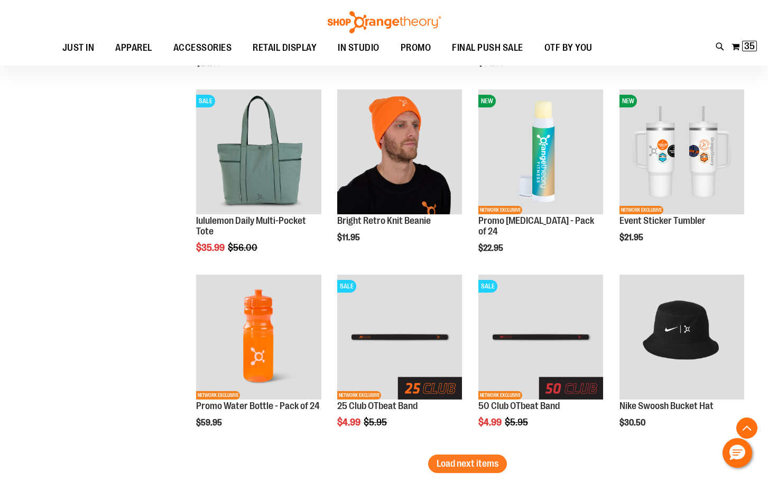
scroll to position [1480, 0]
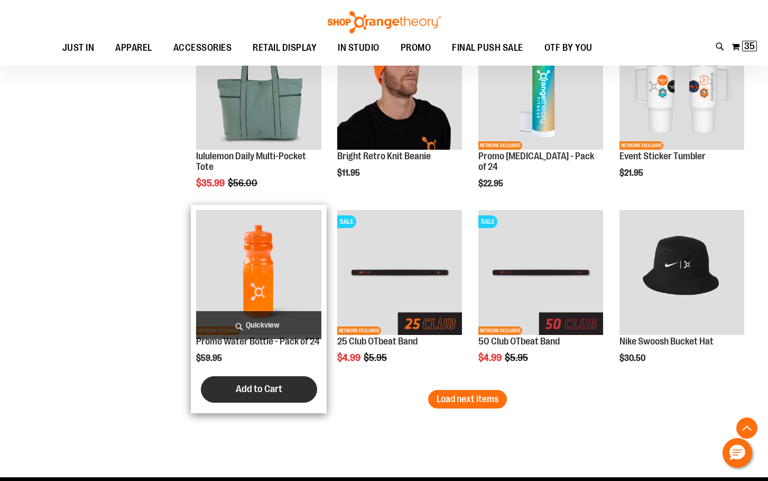
click at [279, 386] on span "Add to Cart" at bounding box center [259, 389] width 47 height 12
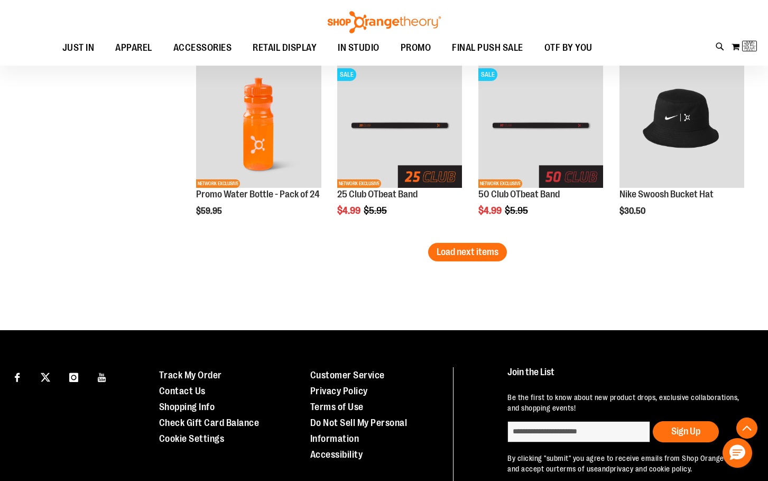
scroll to position [1639, 0]
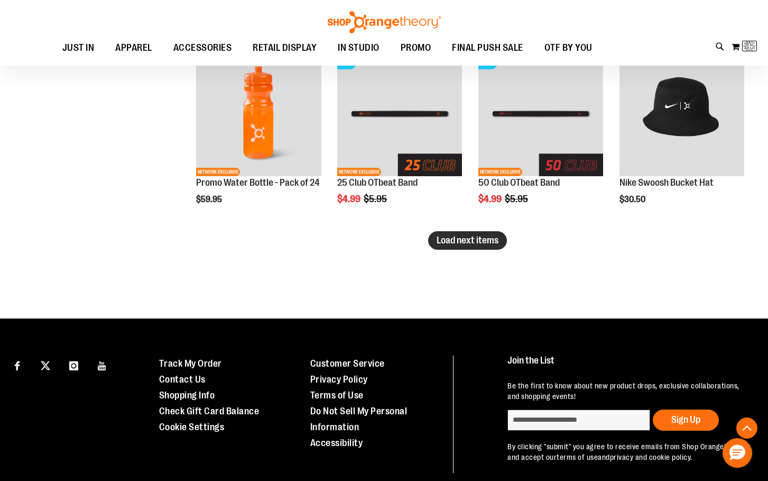
click at [431, 237] on button "Load next items" at bounding box center [467, 240] width 79 height 19
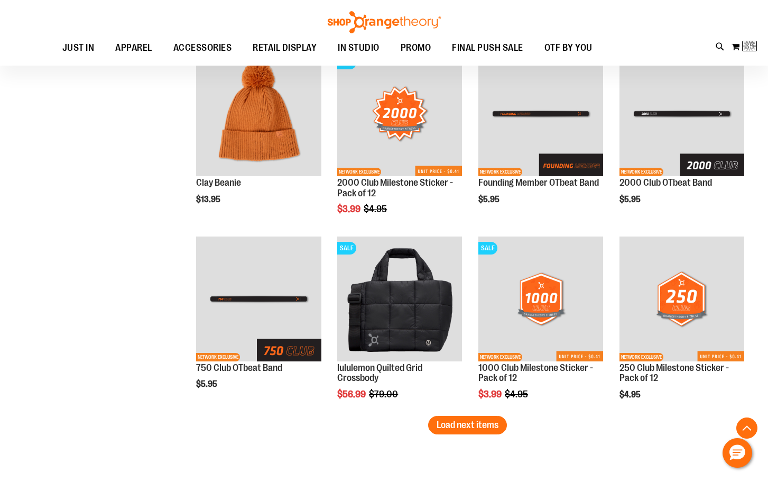
scroll to position [2168, 0]
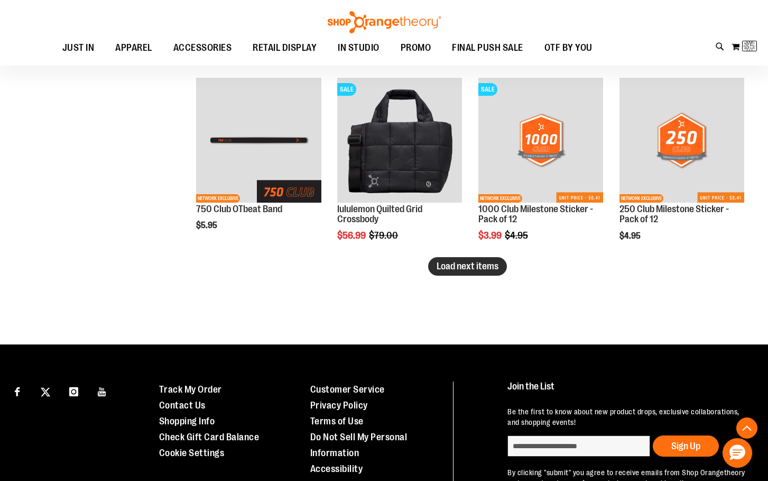
click at [494, 268] on span "Load next items" at bounding box center [468, 266] width 62 height 11
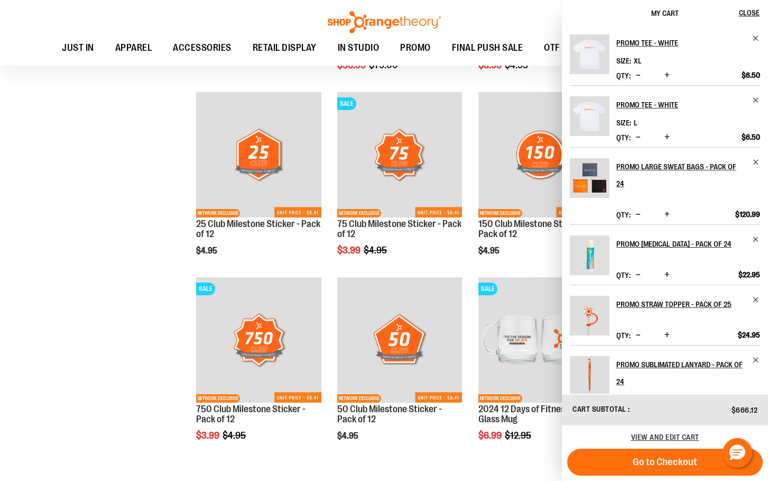
scroll to position [2432, 0]
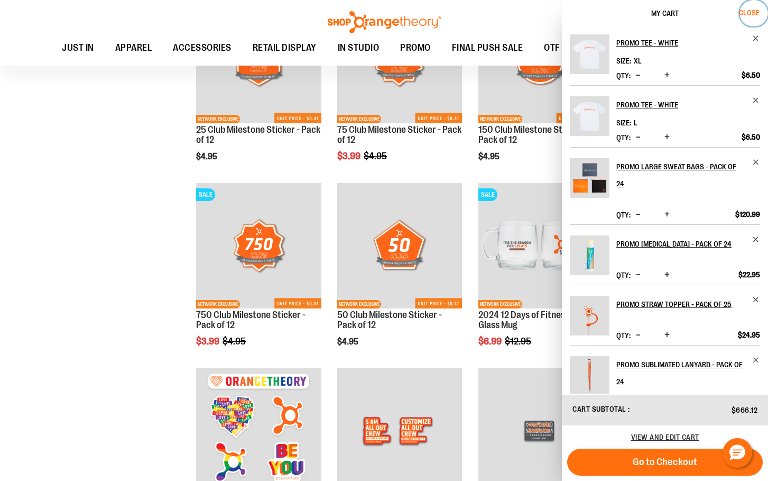
click at [746, 8] on span "Close" at bounding box center [749, 12] width 21 height 8
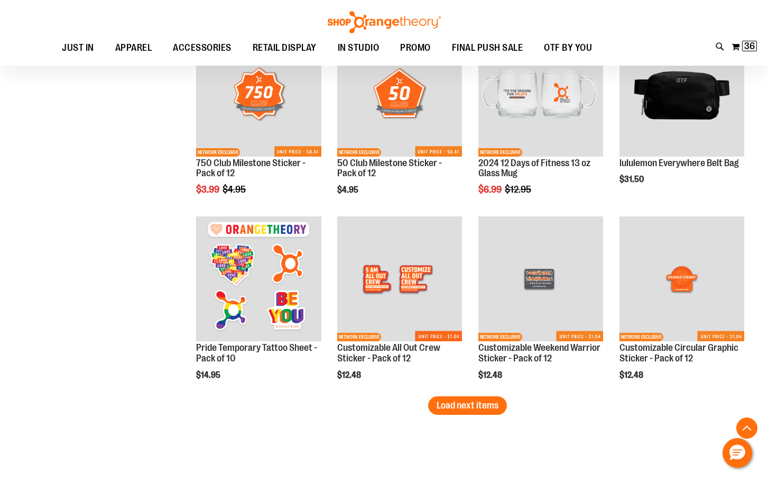
scroll to position [2643, 0]
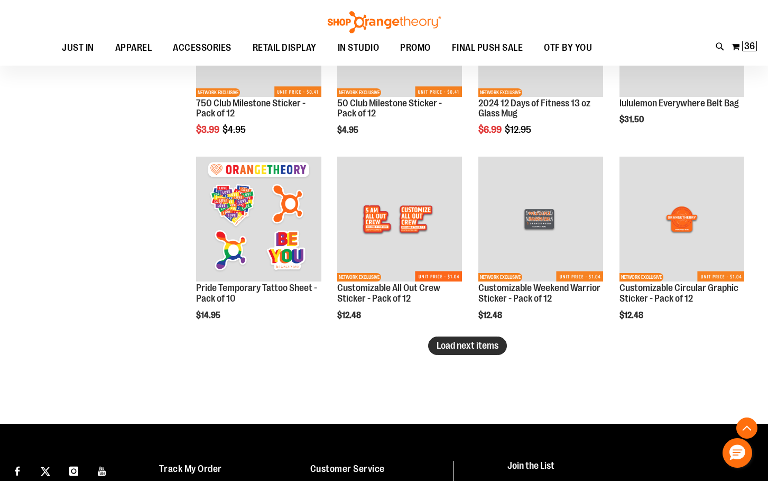
click at [481, 341] on span "Load next items" at bounding box center [468, 345] width 62 height 11
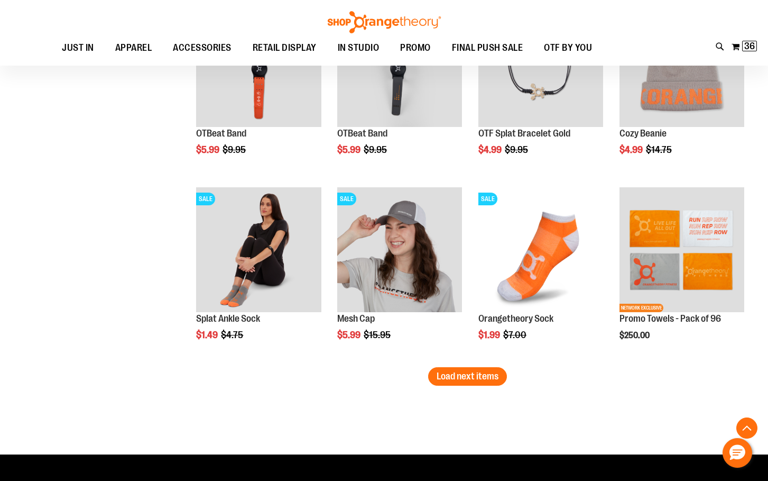
scroll to position [3172, 0]
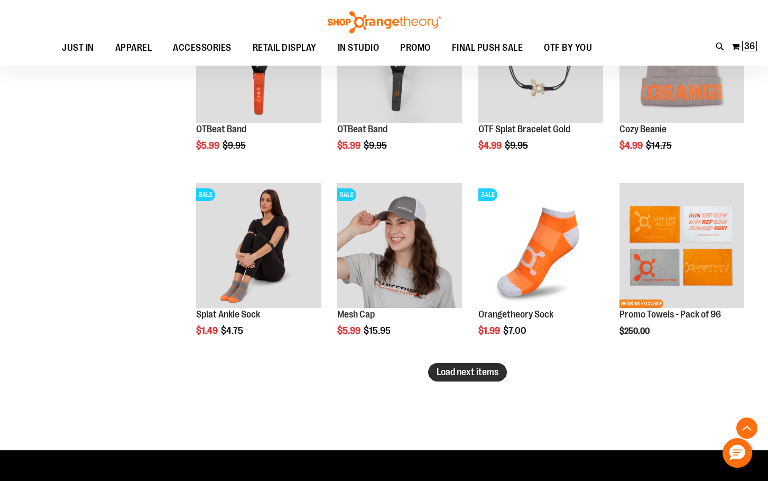
click at [452, 371] on span "Load next items" at bounding box center [468, 371] width 62 height 11
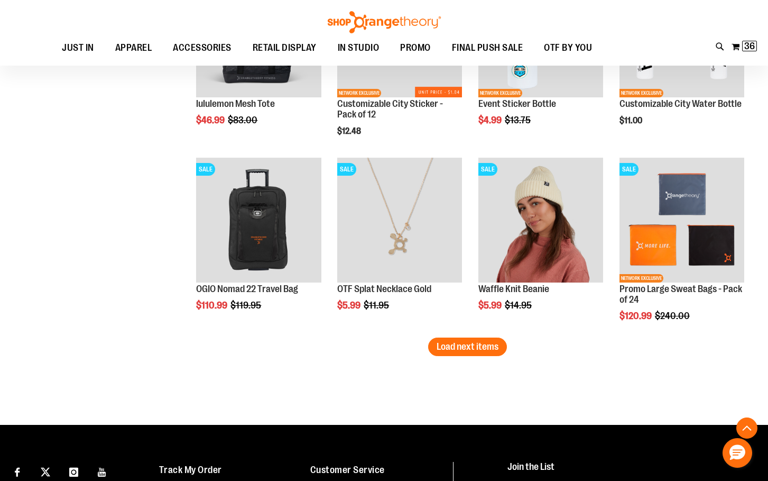
scroll to position [3754, 0]
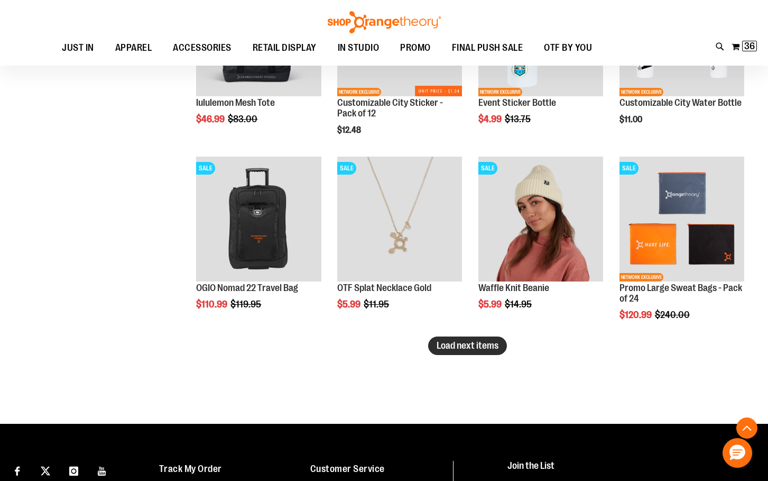
click at [488, 349] on span "Load next items" at bounding box center [468, 345] width 62 height 11
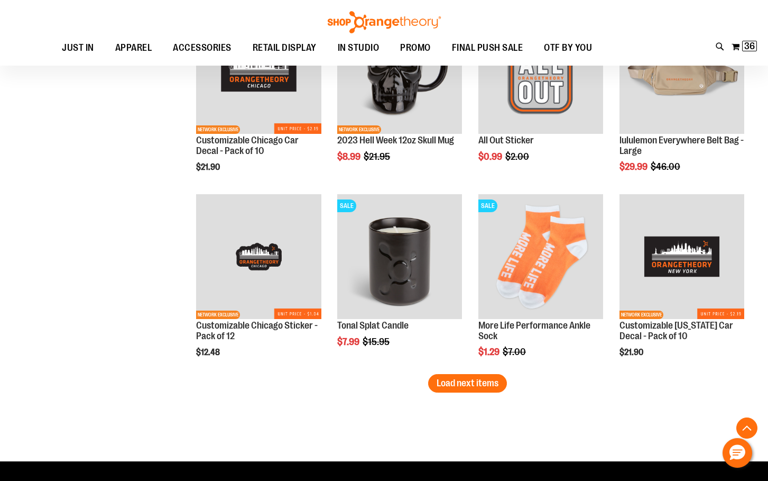
scroll to position [4336, 0]
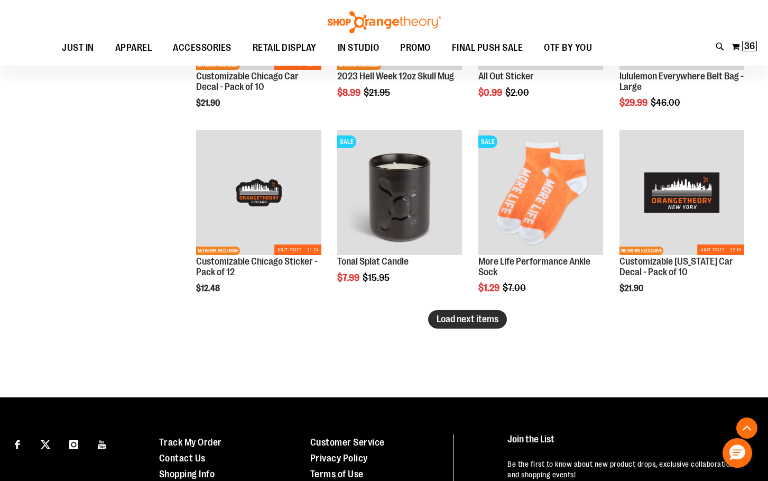
click at [473, 324] on span "Load next items" at bounding box center [468, 319] width 62 height 11
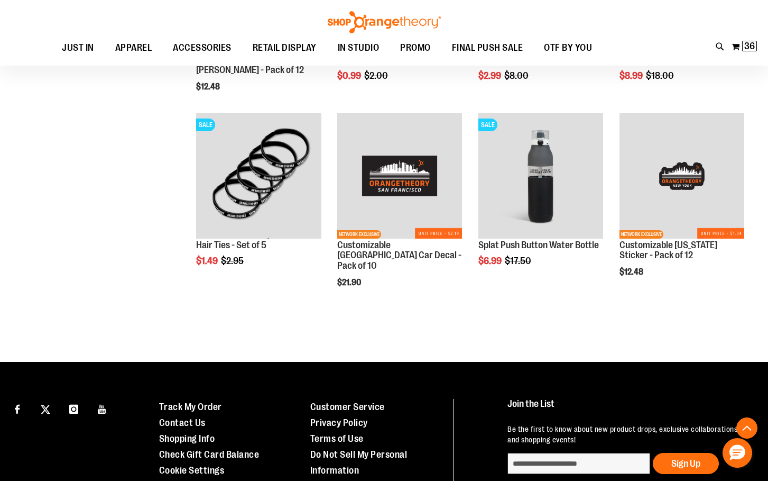
scroll to position [4759, 0]
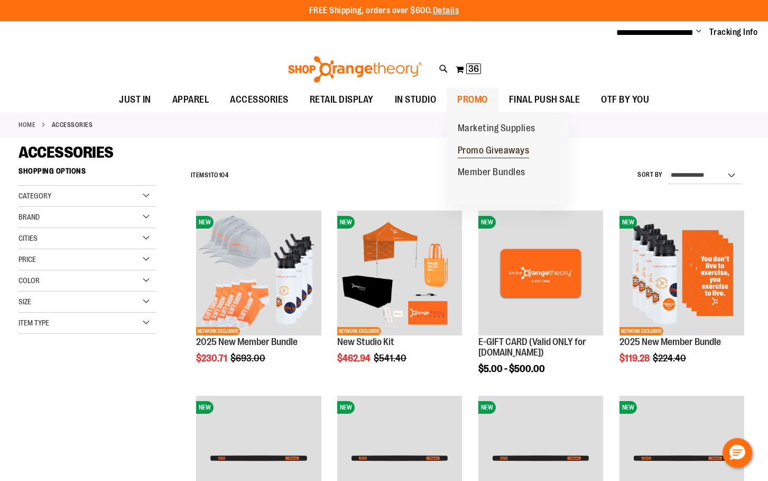
click at [486, 149] on span "Promo Giveaways" at bounding box center [494, 151] width 72 height 13
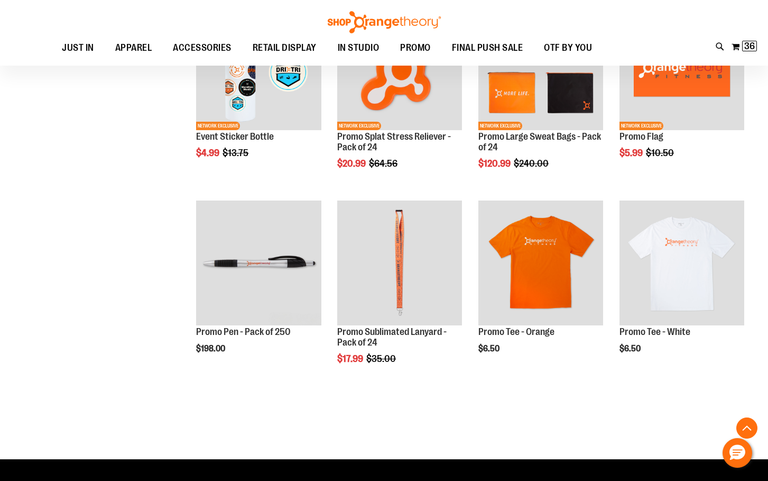
scroll to position [1184, 0]
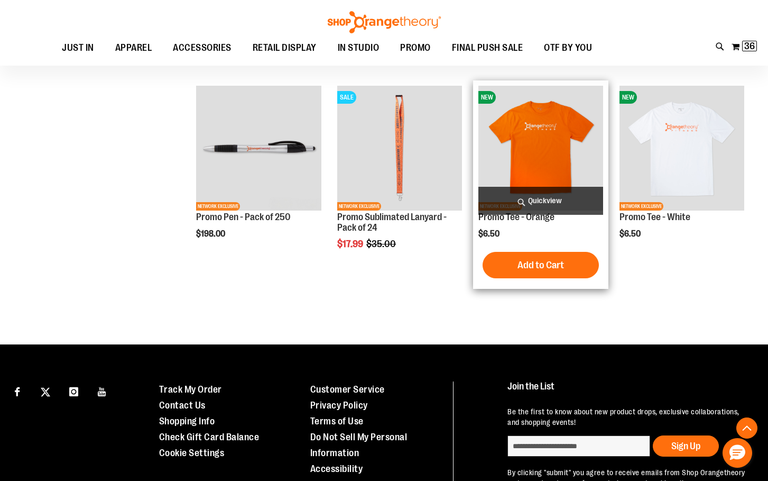
click at [563, 151] on img "product" at bounding box center [541, 148] width 125 height 125
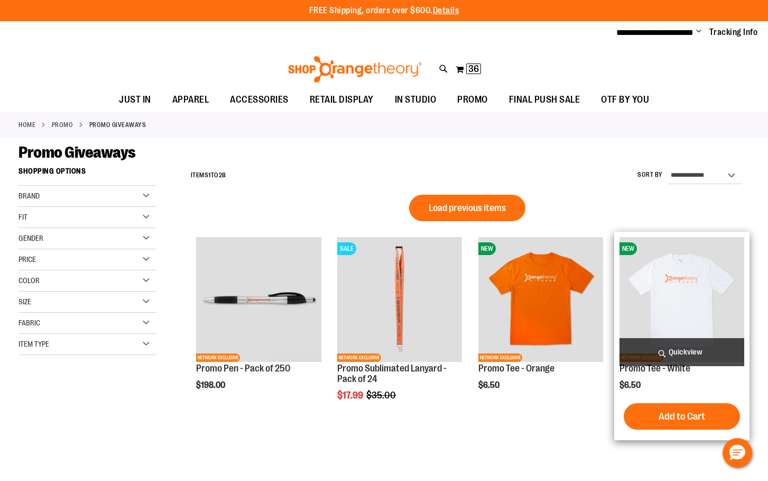
scroll to position [223, 0]
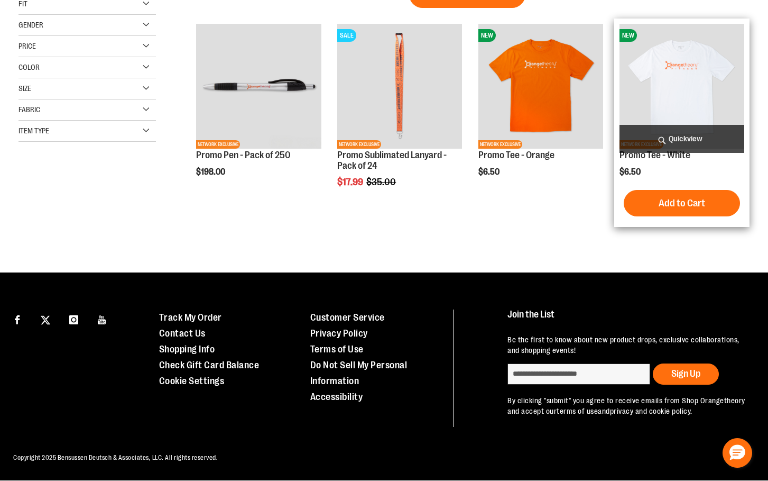
click at [671, 273] on div "Connect with Us Customer Service" at bounding box center [384, 360] width 768 height 176
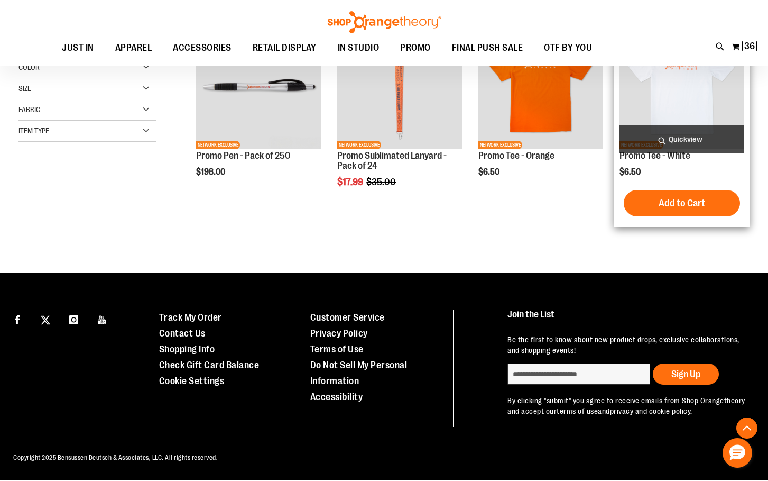
click at [699, 95] on img "product" at bounding box center [682, 86] width 125 height 125
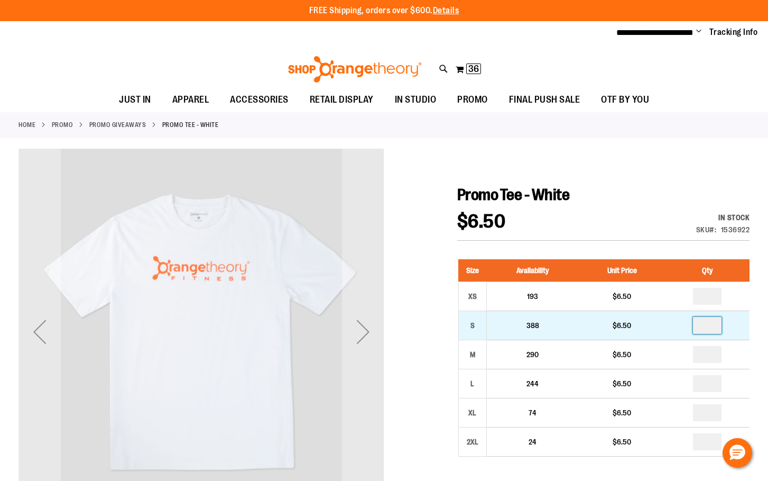
drag, startPoint x: 715, startPoint y: 326, endPoint x: 688, endPoint y: 321, distance: 28.0
click at [688, 321] on td at bounding box center [708, 324] width 84 height 29
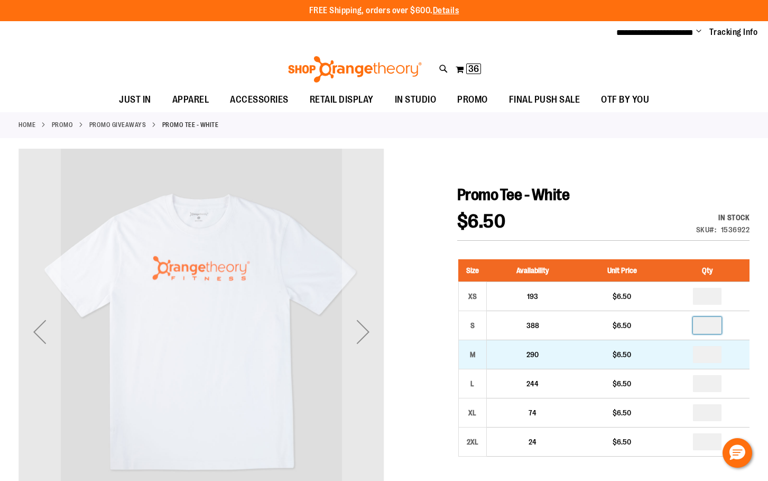
type input "*"
drag, startPoint x: 713, startPoint y: 351, endPoint x: 694, endPoint y: 354, distance: 18.9
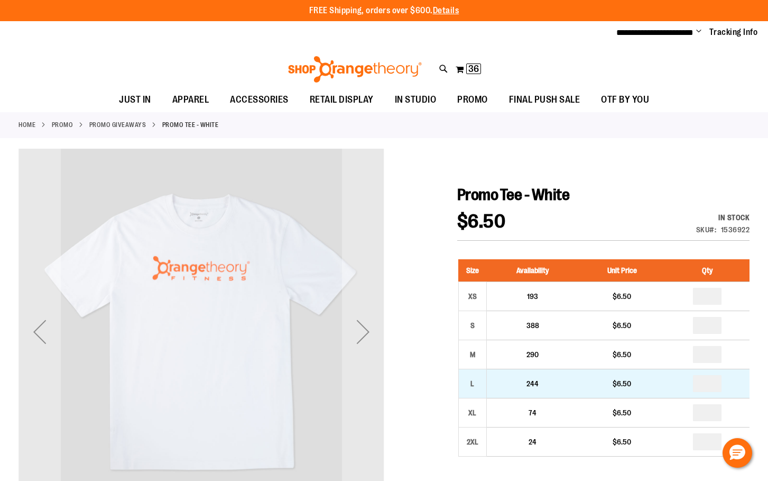
type input "*"
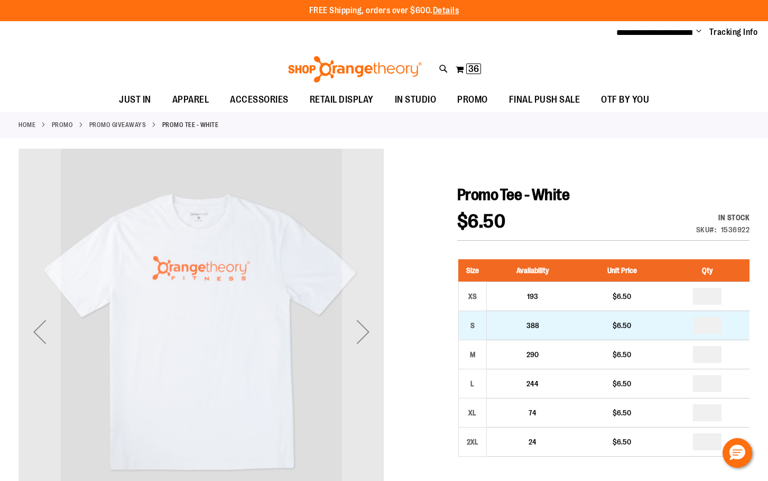
drag, startPoint x: 713, startPoint y: 326, endPoint x: 705, endPoint y: 326, distance: 7.4
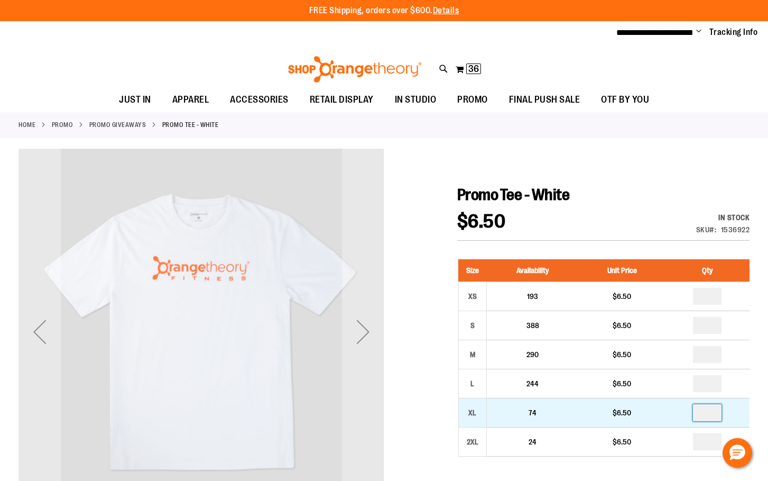
click at [706, 411] on input "number" at bounding box center [707, 412] width 29 height 17
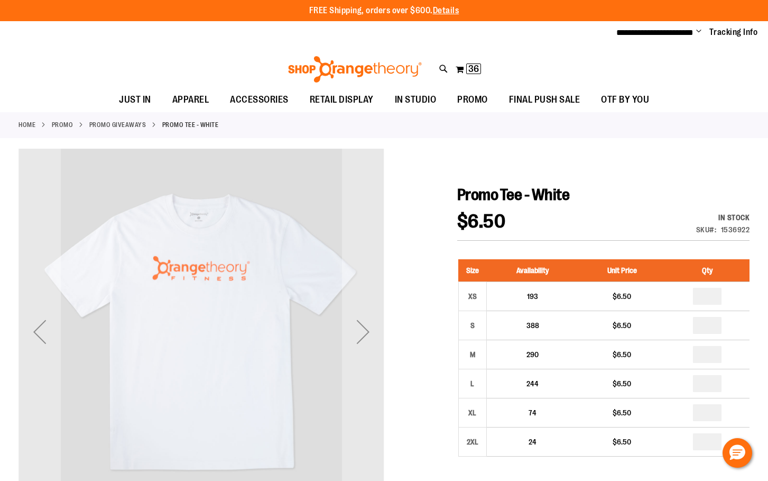
type input "*"
click at [680, 193] on h1 "Promo Tee - White" at bounding box center [603, 194] width 292 height 19
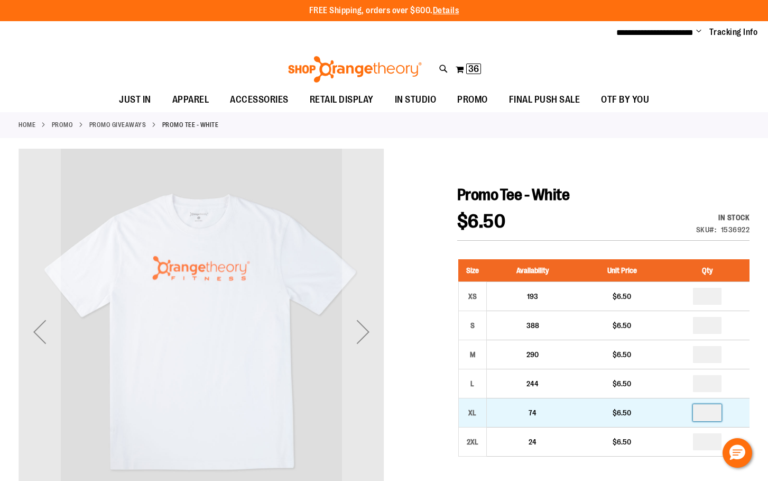
drag, startPoint x: 710, startPoint y: 412, endPoint x: 703, endPoint y: 412, distance: 6.9
click at [703, 412] on input "number" at bounding box center [707, 412] width 29 height 17
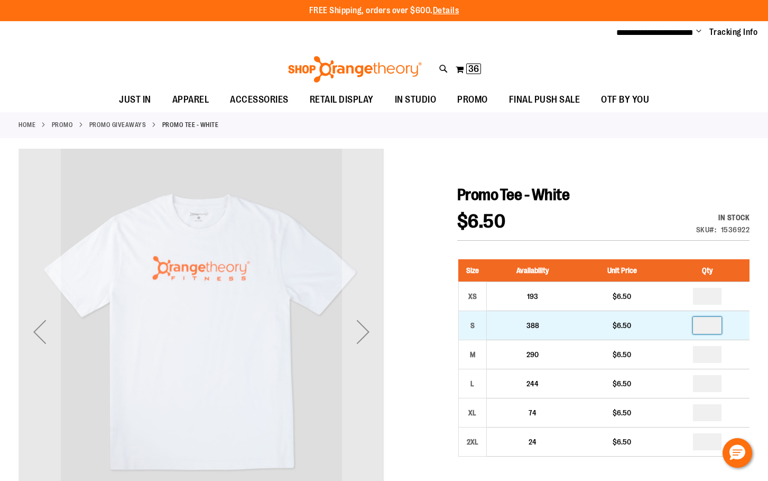
type input "*"
click at [709, 322] on input "*" at bounding box center [707, 325] width 29 height 17
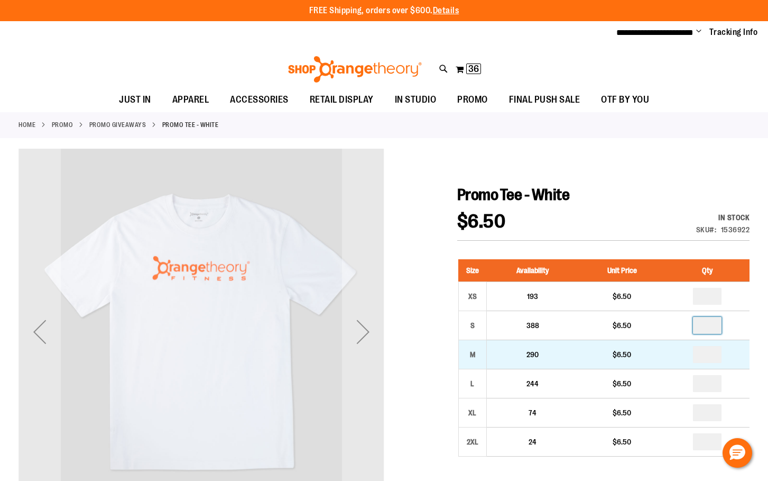
type input "*"
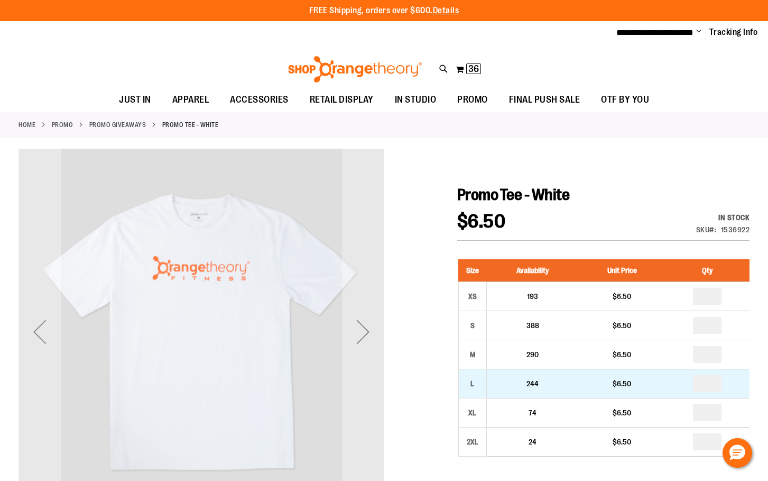
type input "*"
drag, startPoint x: 711, startPoint y: 383, endPoint x: 702, endPoint y: 381, distance: 9.1
type input "*"
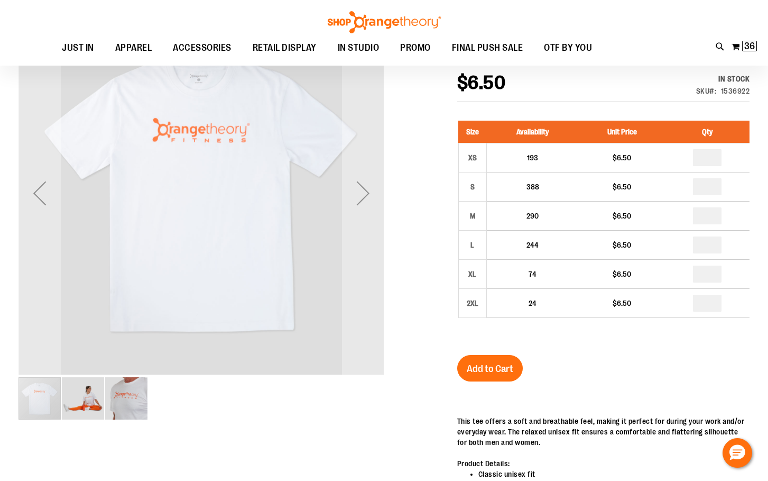
scroll to position [52, 0]
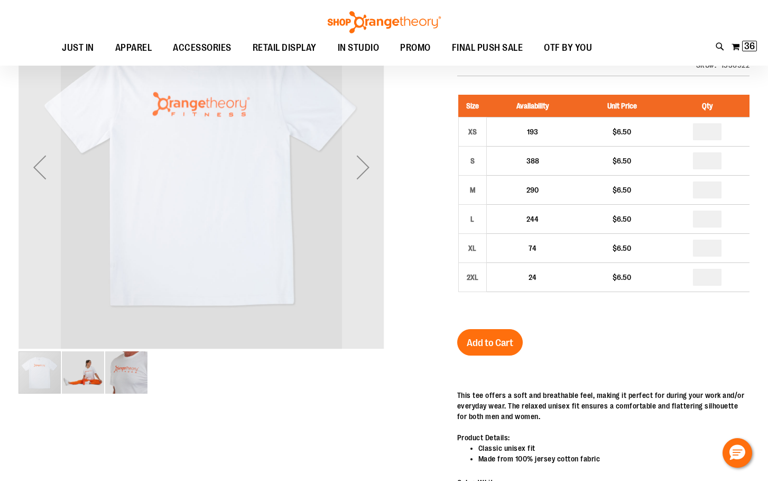
click at [492, 347] on span "Add to Cart" at bounding box center [490, 343] width 47 height 12
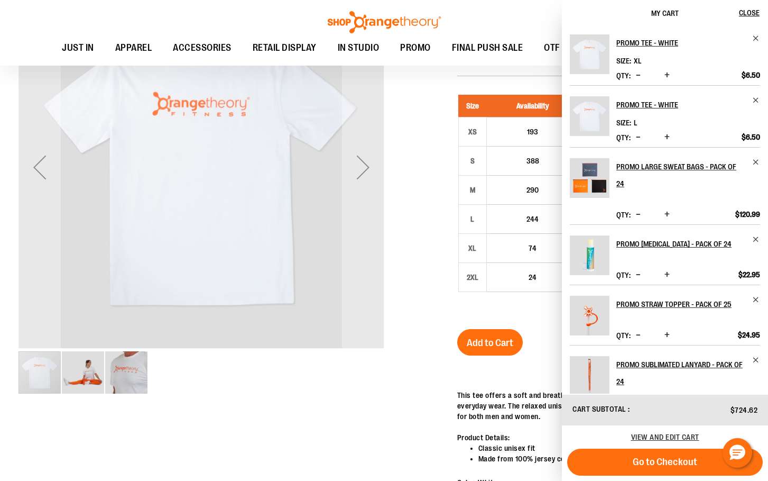
click at [436, 91] on div at bounding box center [384, 399] width 731 height 831
